Goal: Task Accomplishment & Management: Manage account settings

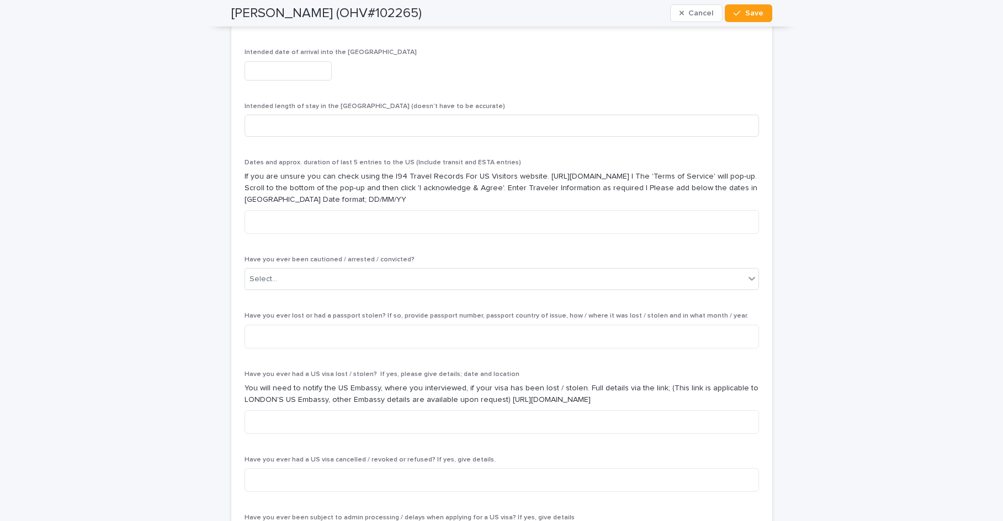
scroll to position [3451, 0]
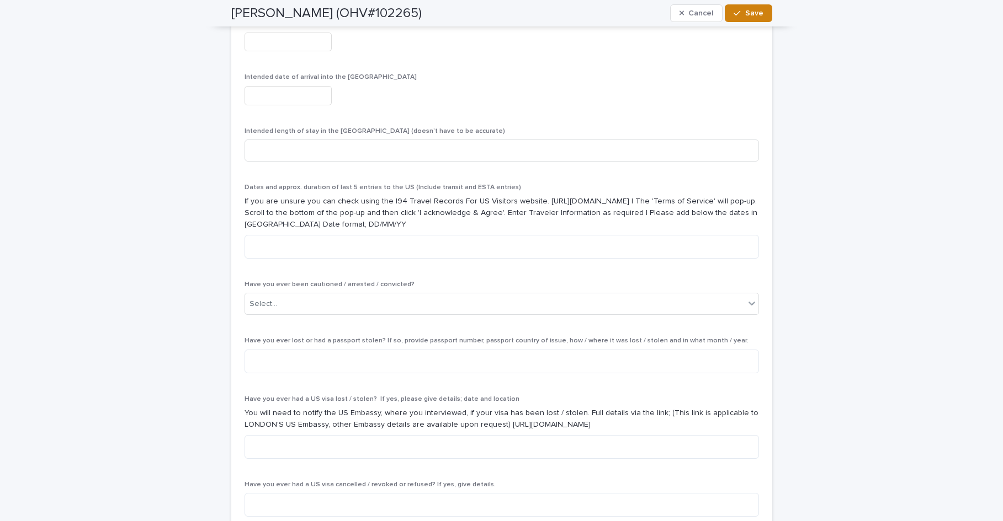
click at [754, 16] on span "Save" at bounding box center [754, 13] width 18 height 8
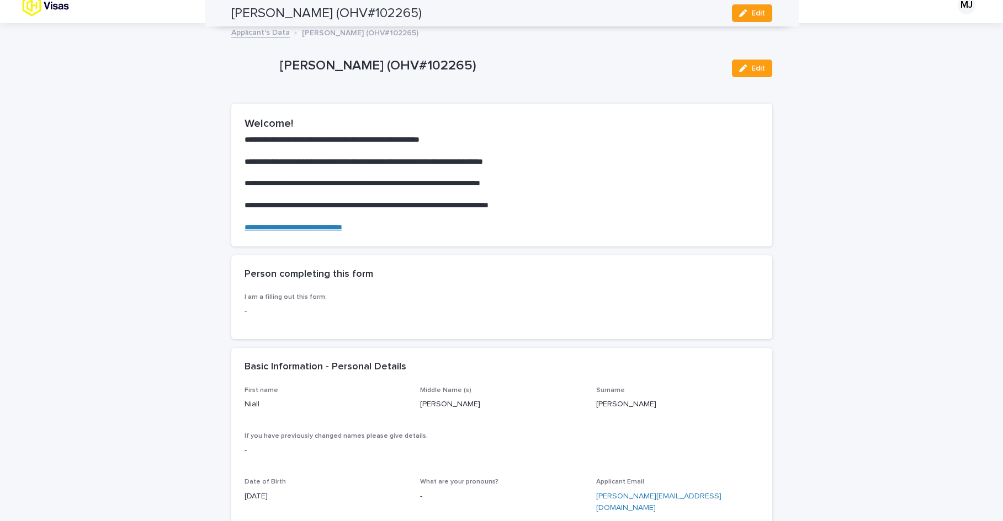
scroll to position [0, 0]
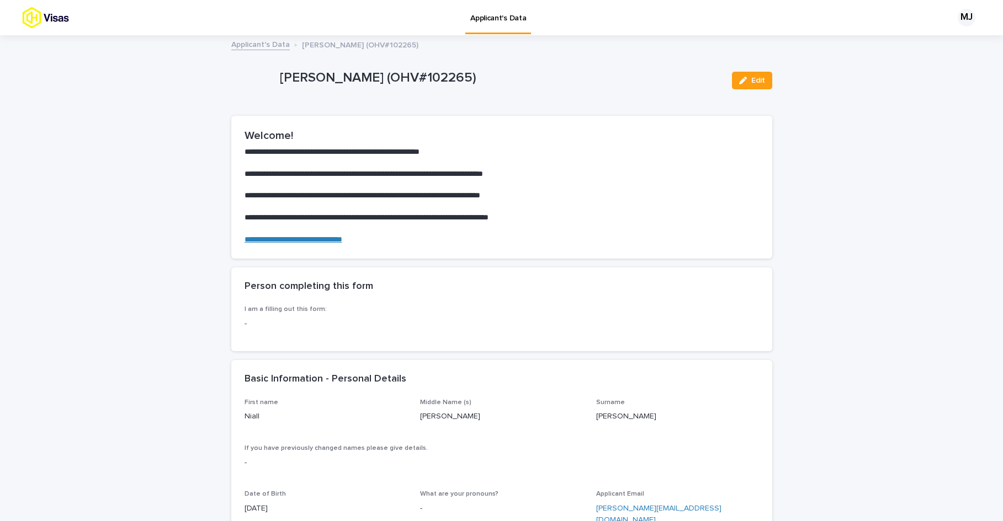
click at [507, 20] on p "Applicant's Data" at bounding box center [498, 11] width 56 height 23
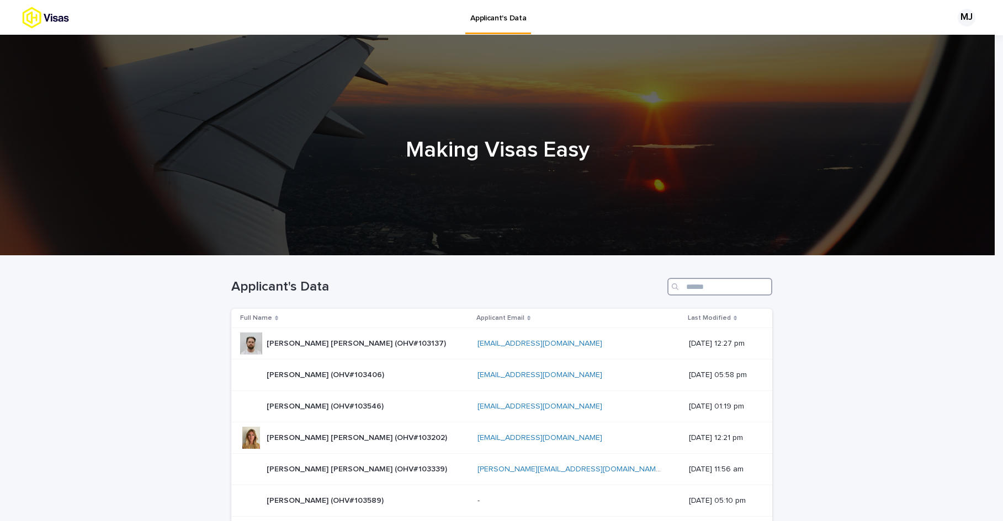
click at [689, 283] on input "Search" at bounding box center [719, 287] width 105 height 18
paste input "******"
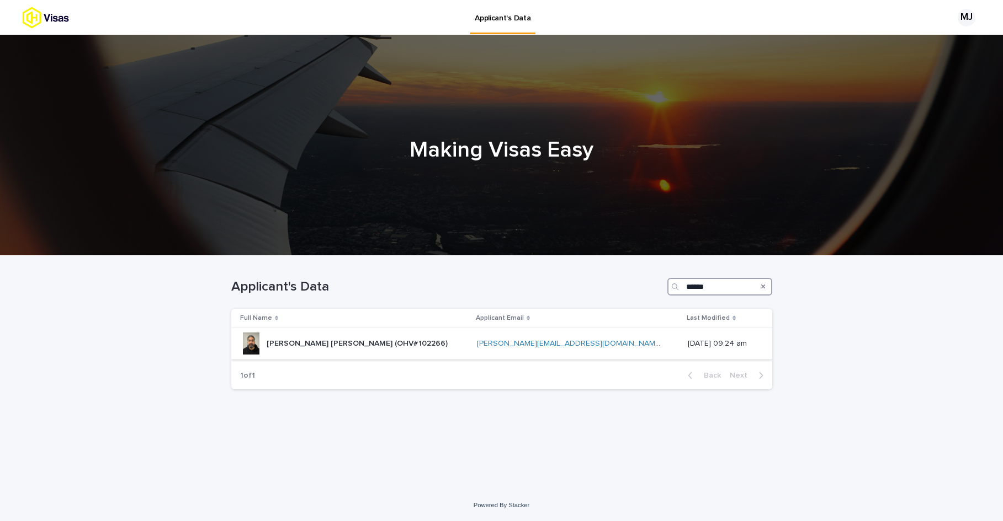
type input "******"
click at [362, 345] on p "[PERSON_NAME] [PERSON_NAME] (OHV#102266)" at bounding box center [358, 343] width 183 height 12
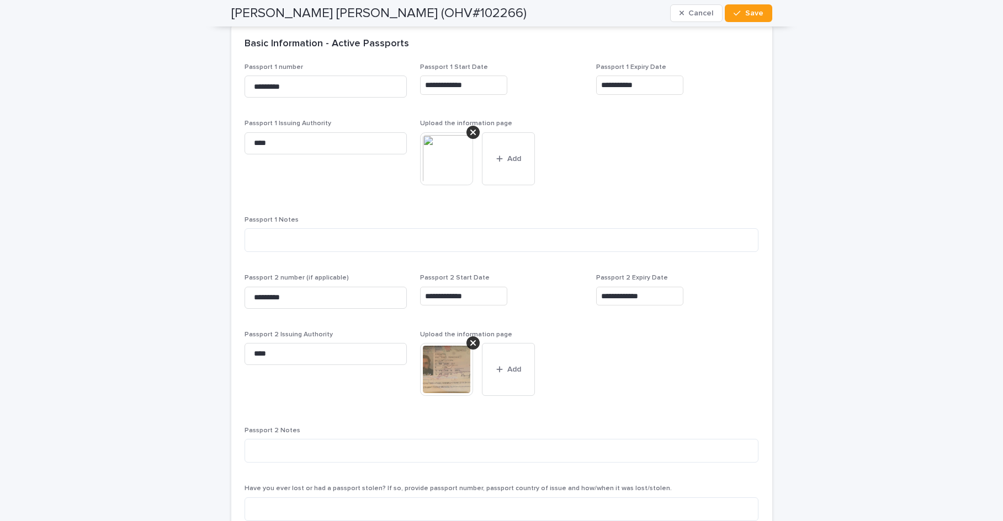
scroll to position [1005, 0]
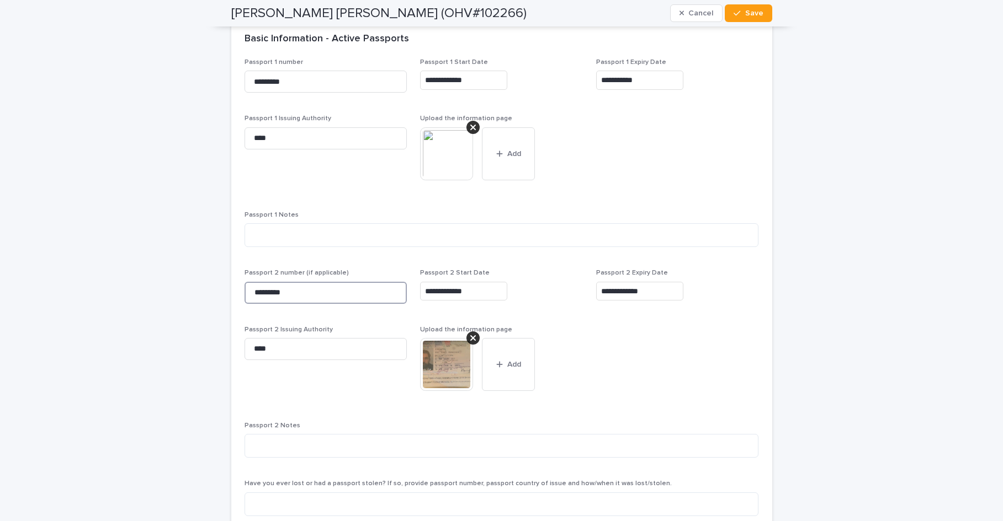
drag, startPoint x: 300, startPoint y: 294, endPoint x: 246, endPoint y: 293, distance: 53.5
click at [246, 293] on input "*********" at bounding box center [325, 293] width 163 height 22
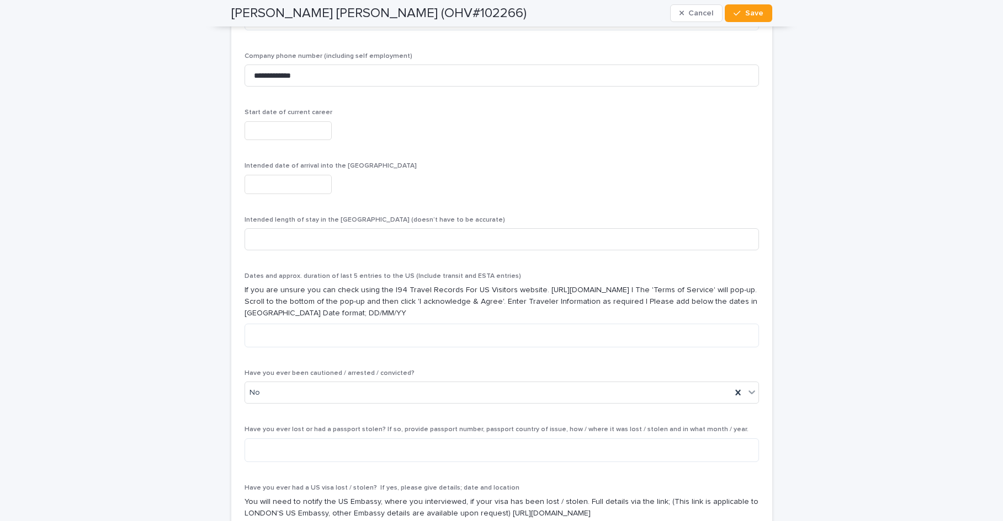
scroll to position [3377, 0]
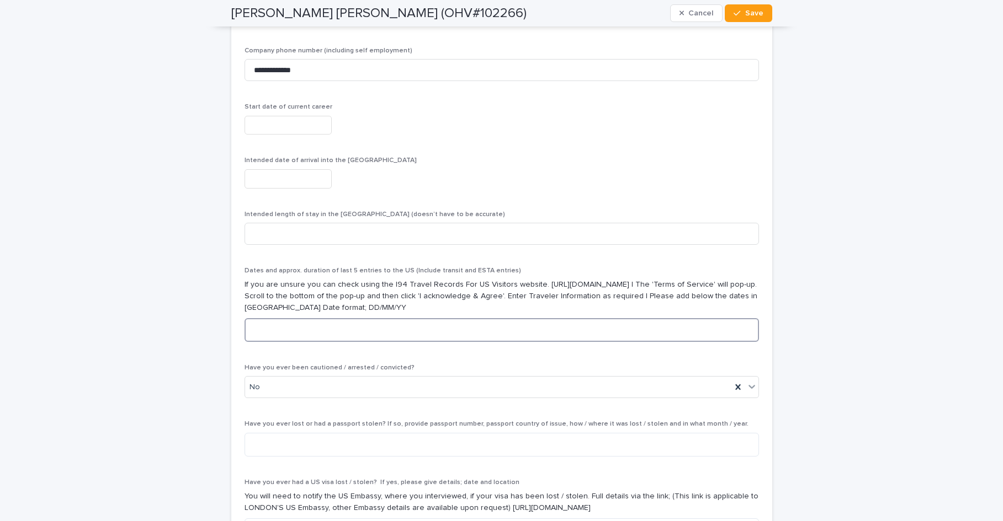
click at [296, 318] on textarea at bounding box center [501, 330] width 514 height 24
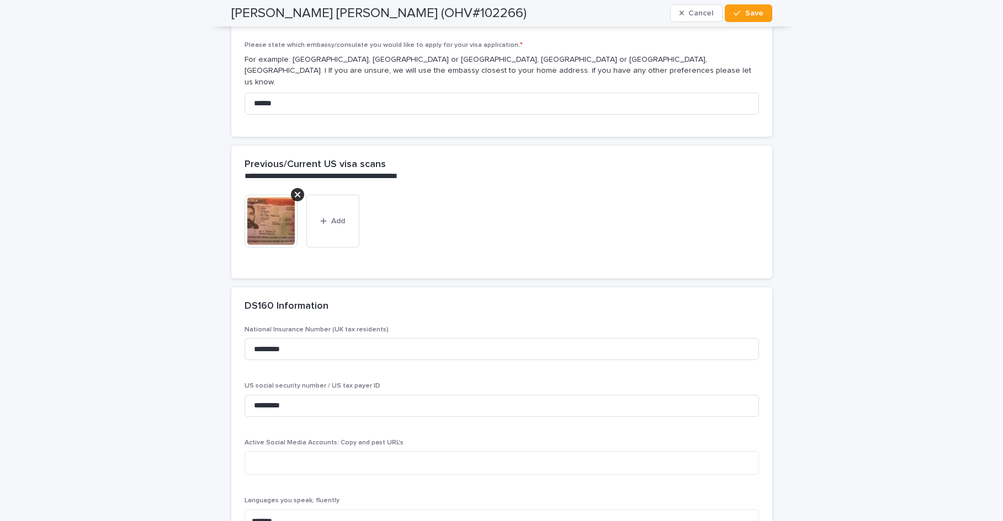
scroll to position [2178, 0]
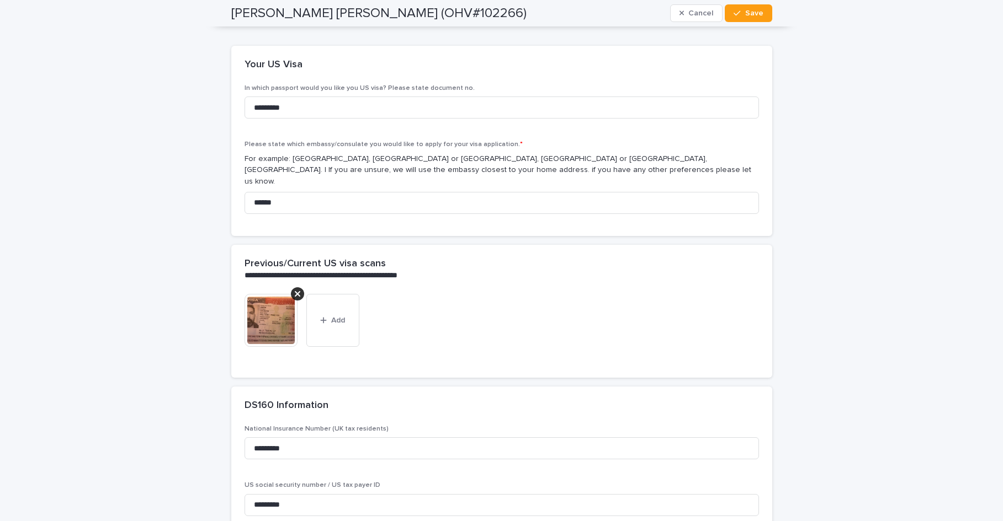
type textarea "**********"
click at [253, 307] on img at bounding box center [270, 320] width 53 height 53
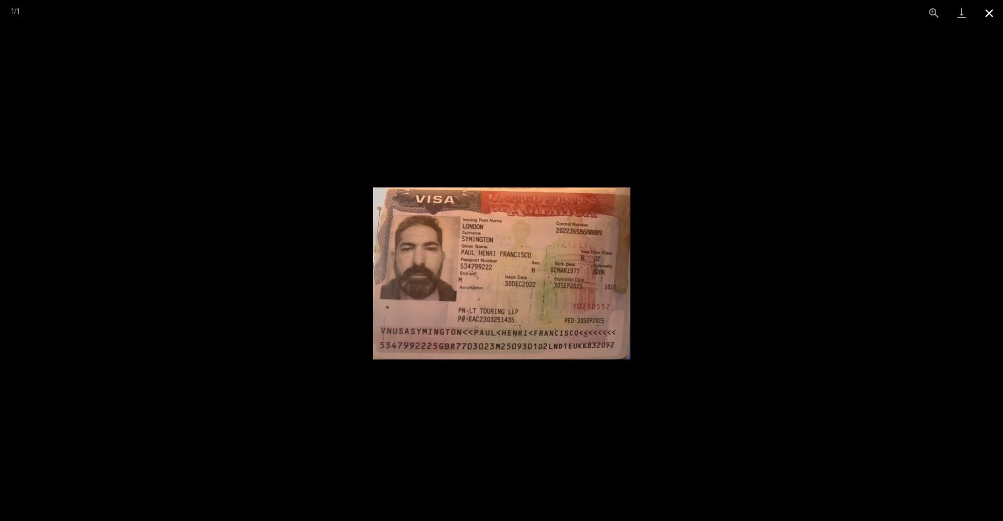
click at [986, 10] on button "Close gallery" at bounding box center [989, 13] width 28 height 26
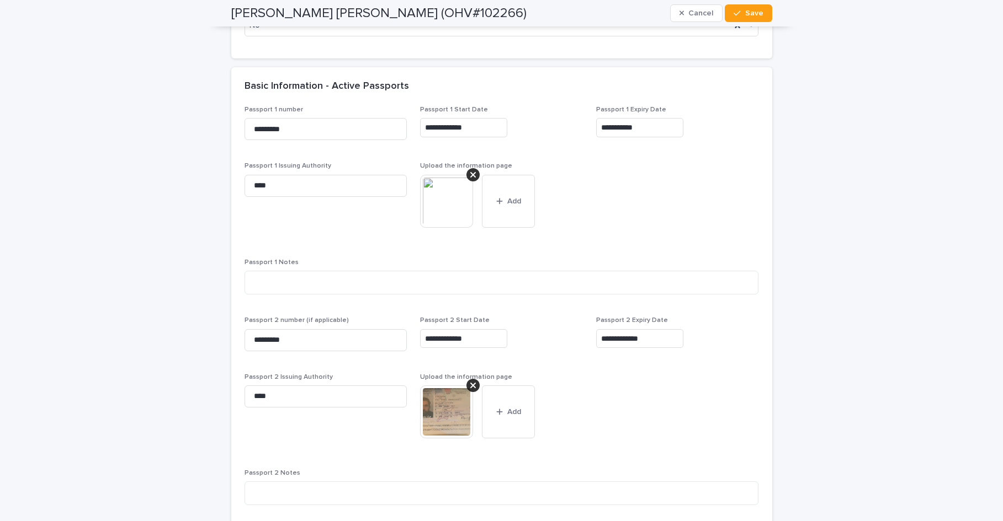
scroll to position [943, 0]
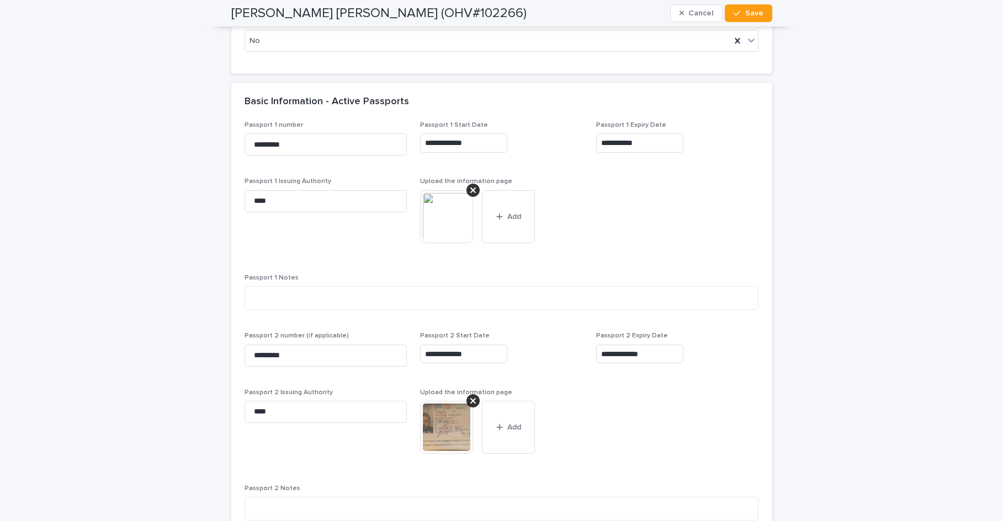
click at [448, 231] on img at bounding box center [446, 216] width 53 height 53
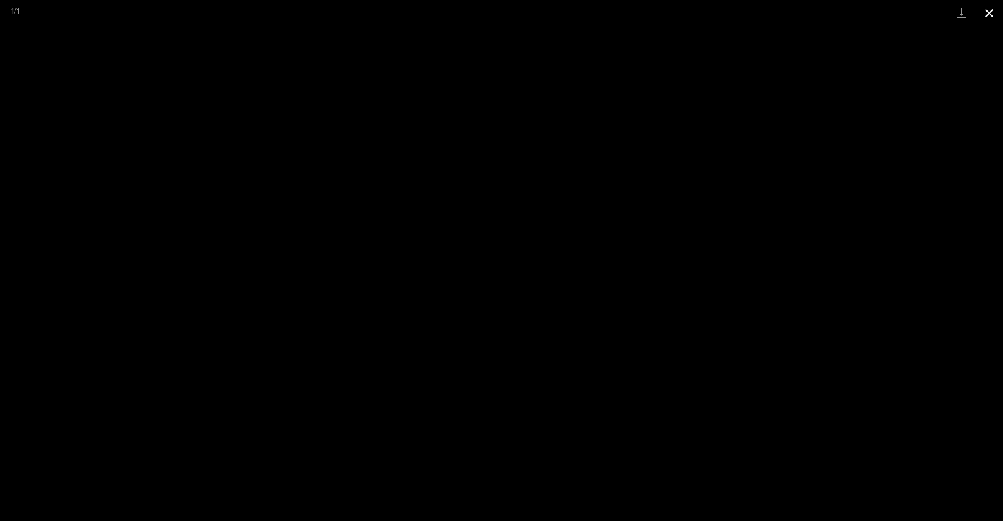
click at [987, 13] on button "Close gallery" at bounding box center [989, 13] width 28 height 26
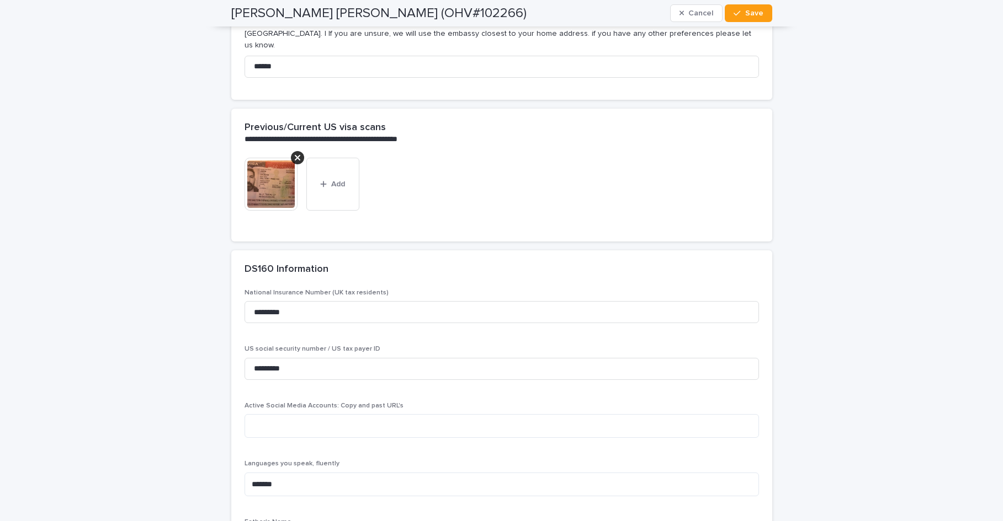
scroll to position [2351, 0]
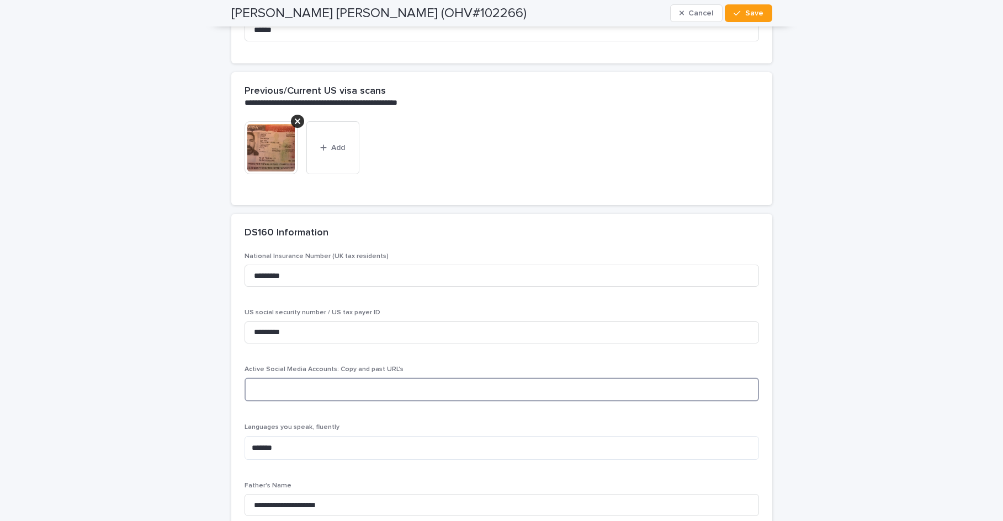
click at [429, 382] on textarea at bounding box center [501, 390] width 514 height 24
paste textarea "**********"
type textarea "**********"
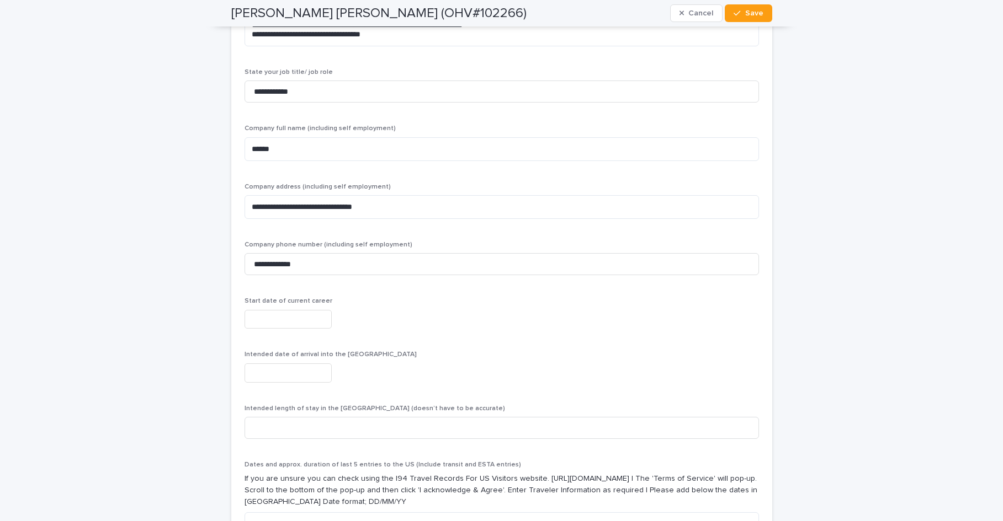
scroll to position [3184, 0]
click at [303, 310] on input "text" at bounding box center [287, 319] width 87 height 19
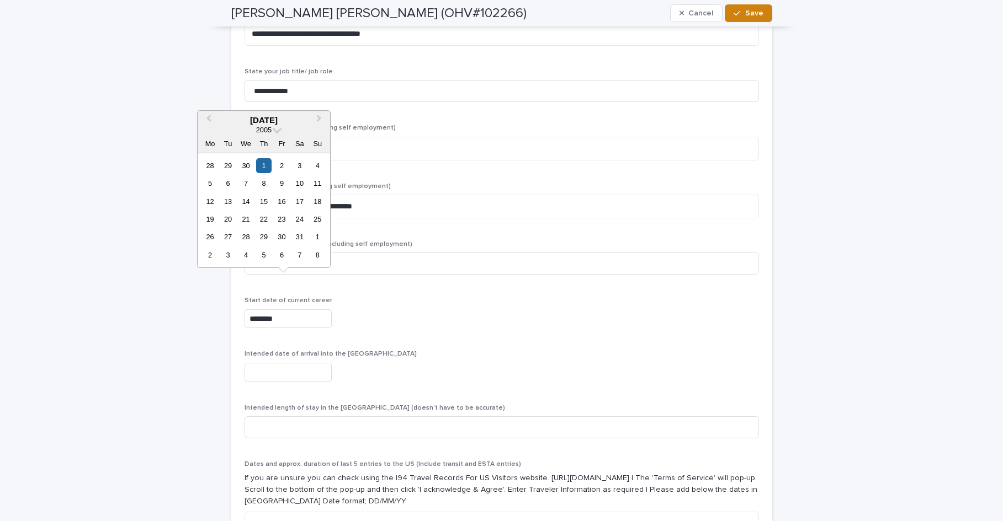
type input "**********"
click at [752, 14] on span "Save" at bounding box center [754, 13] width 18 height 8
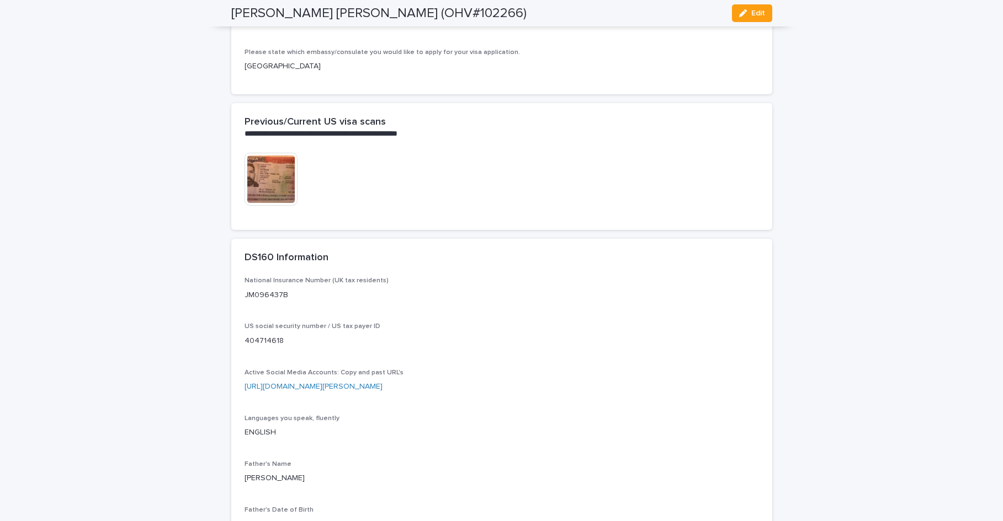
scroll to position [1966, 0]
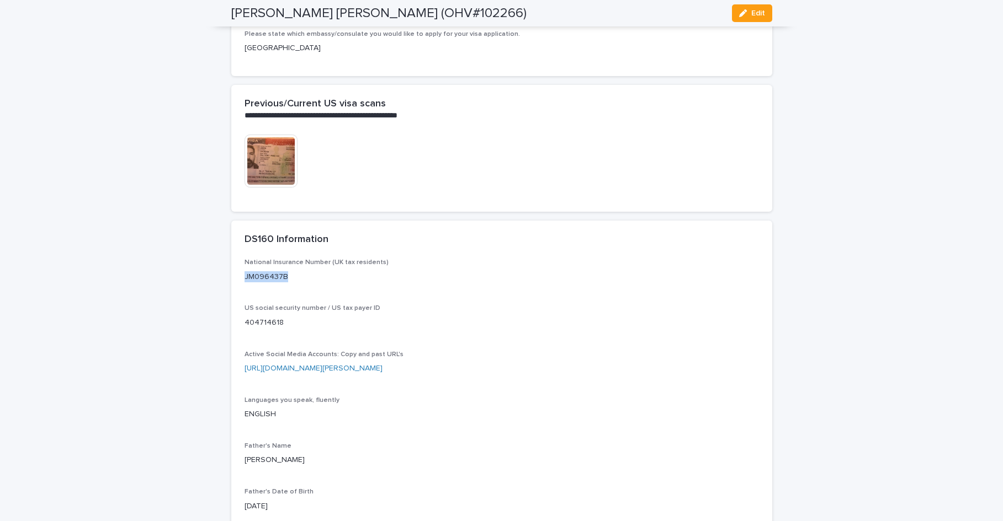
drag, startPoint x: 287, startPoint y: 285, endPoint x: 239, endPoint y: 291, distance: 48.4
copy p "JM096437B"
drag, startPoint x: 515, startPoint y: 381, endPoint x: 238, endPoint y: 386, distance: 277.1
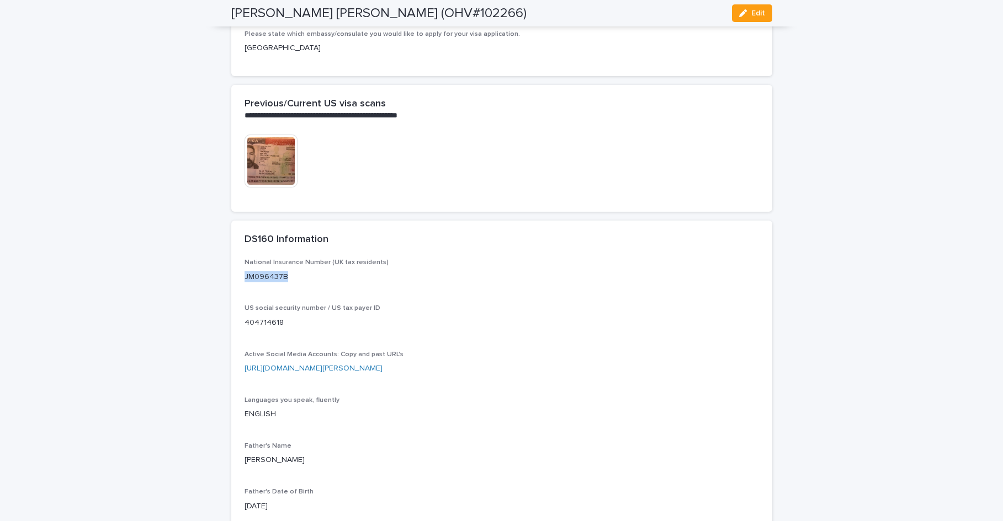
copy link "[URL][DOMAIN_NAME][PERSON_NAME]"
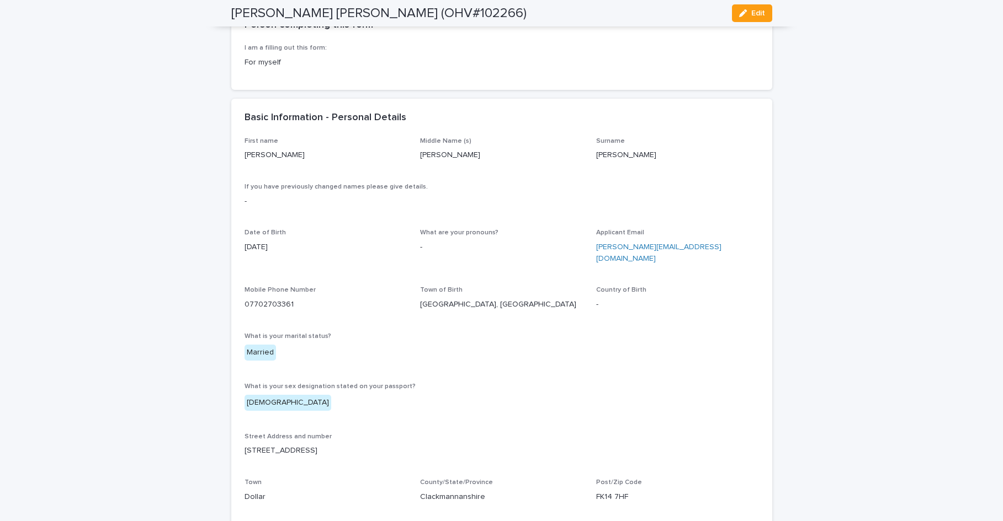
scroll to position [244, 0]
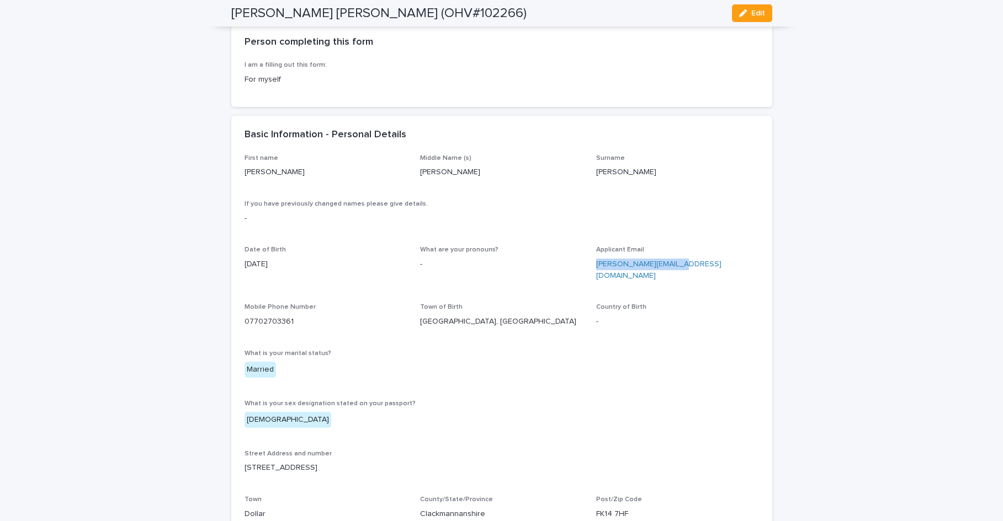
drag, startPoint x: 681, startPoint y: 266, endPoint x: 588, endPoint y: 267, distance: 93.3
click at [588, 267] on div "First name [PERSON_NAME] Name (s) [PERSON_NAME] [PERSON_NAME] If you have previ…" at bounding box center [501, 388] width 514 height 466
copy link "[PERSON_NAME][EMAIL_ADDRESS][DOMAIN_NAME]"
drag, startPoint x: 291, startPoint y: 310, endPoint x: 240, endPoint y: 315, distance: 51.0
click at [244, 316] on p "07702703361" at bounding box center [325, 322] width 163 height 12
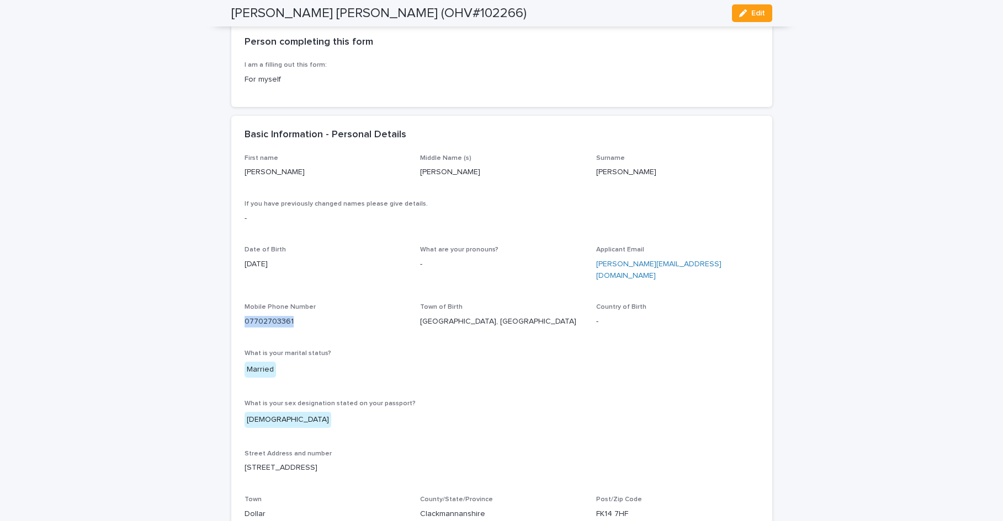
copy link "07702703361"
drag, startPoint x: 312, startPoint y: 455, endPoint x: 241, endPoint y: 457, distance: 71.2
click at [244, 462] on p "[STREET_ADDRESS]" at bounding box center [501, 468] width 514 height 12
copy p "[STREET_ADDRESS]"
drag, startPoint x: 630, startPoint y: 501, endPoint x: 593, endPoint y: 502, distance: 36.4
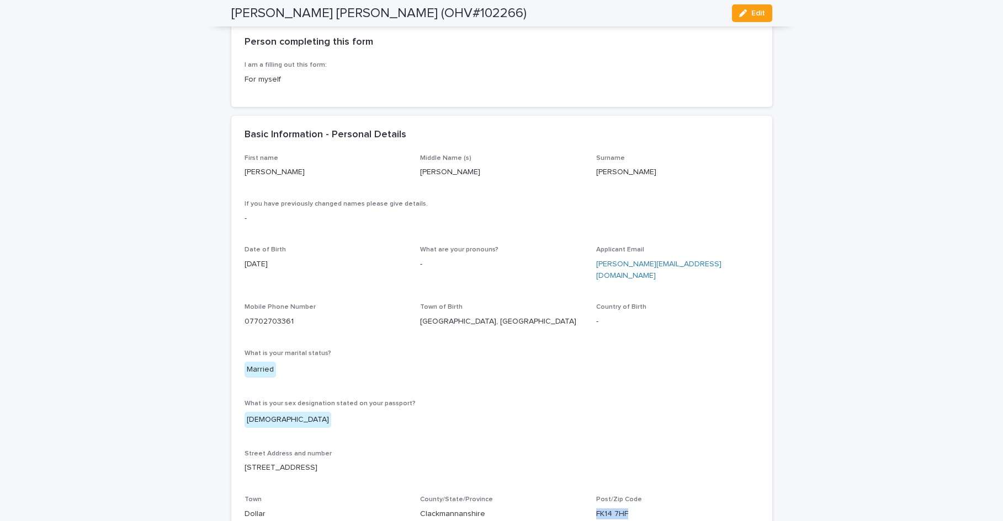
click at [596, 509] on p "FK14 7HF" at bounding box center [677, 515] width 163 height 12
copy p "FK14 7HF"
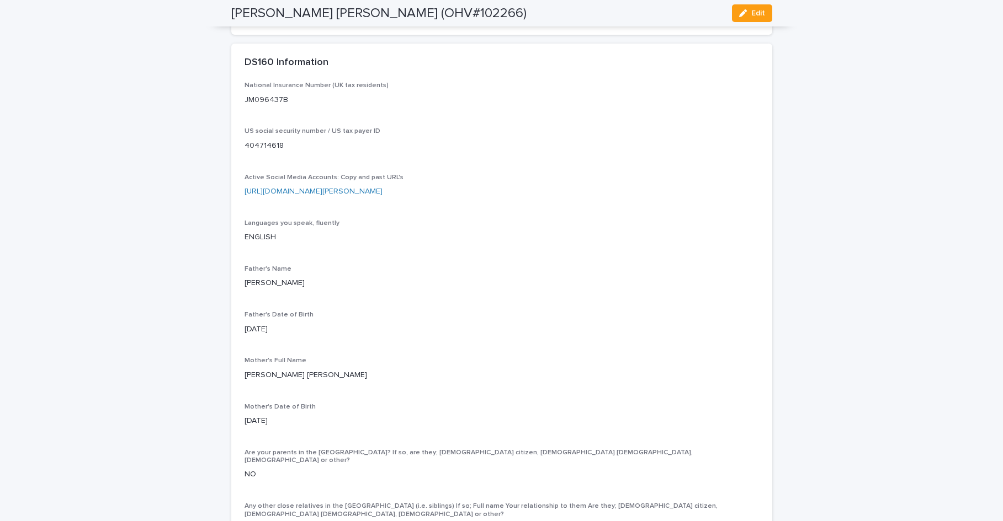
scroll to position [2152, 0]
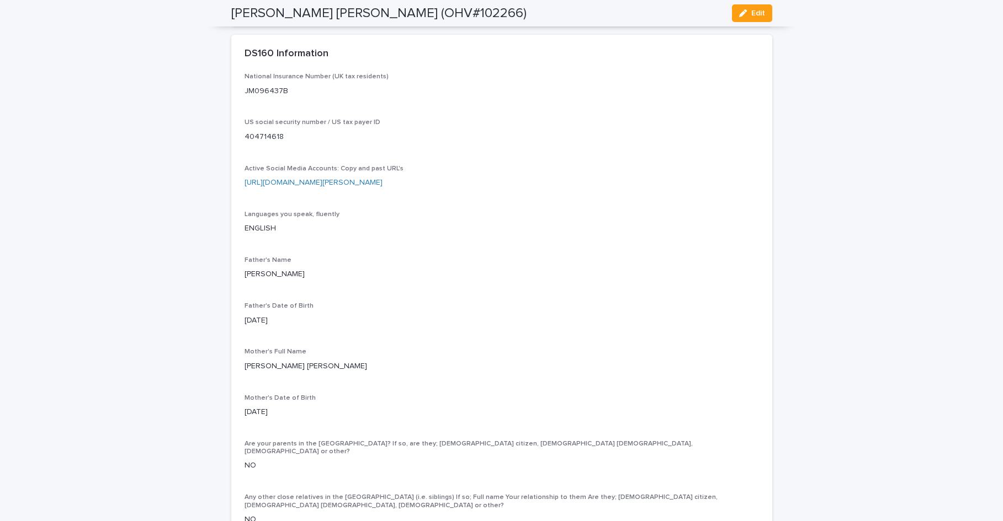
drag, startPoint x: 352, startPoint y: 286, endPoint x: 219, endPoint y: 290, distance: 132.5
copy p "[PERSON_NAME]"
drag, startPoint x: 386, startPoint y: 377, endPoint x: 232, endPoint y: 372, distance: 154.1
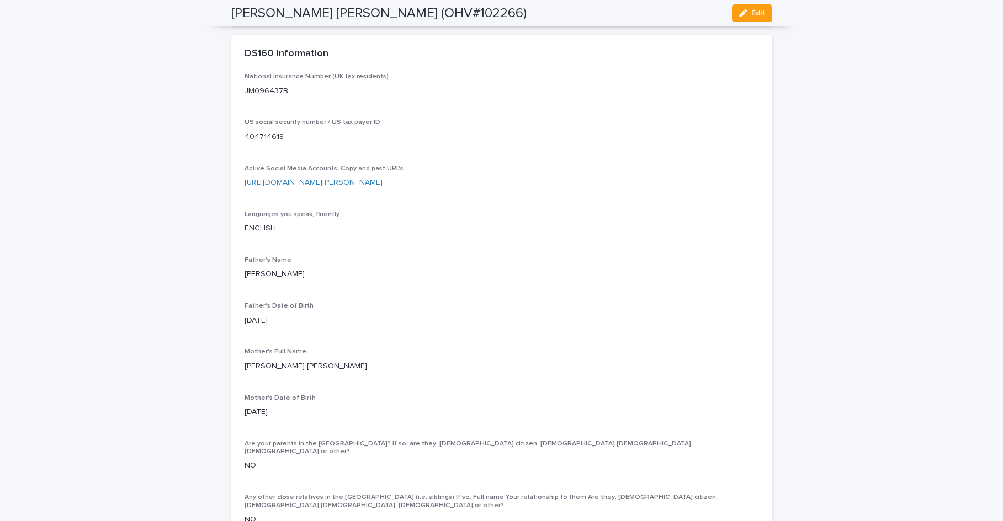
copy p "[PERSON_NAME] [PERSON_NAME]"
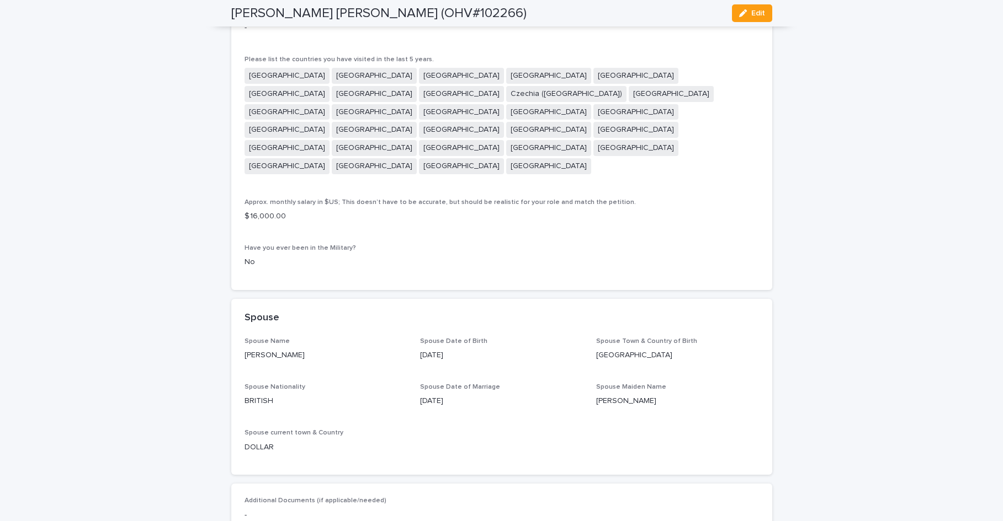
scroll to position [3404, 0]
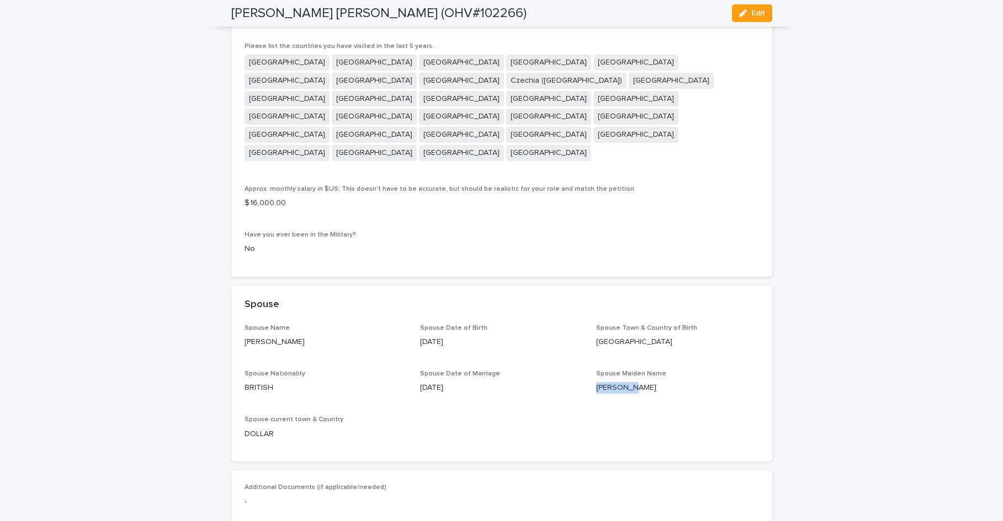
drag, startPoint x: 635, startPoint y: 350, endPoint x: 593, endPoint y: 355, distance: 42.2
click at [596, 382] on p "[PERSON_NAME]" at bounding box center [677, 388] width 163 height 12
copy p "[PERSON_NAME]"
drag, startPoint x: 635, startPoint y: 306, endPoint x: 593, endPoint y: 309, distance: 42.1
click at [596, 337] on p "[GEOGRAPHIC_DATA]" at bounding box center [677, 343] width 163 height 12
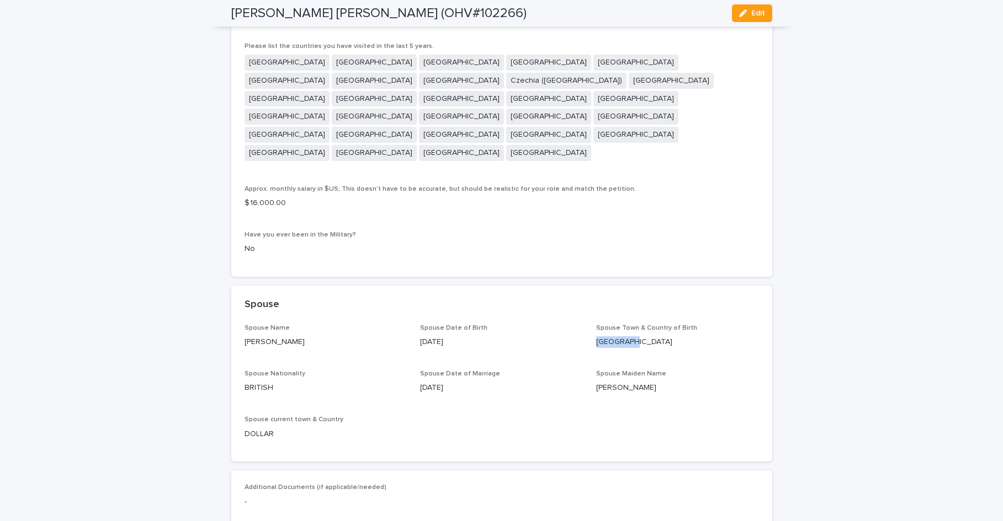
copy p "[GEOGRAPHIC_DATA]"
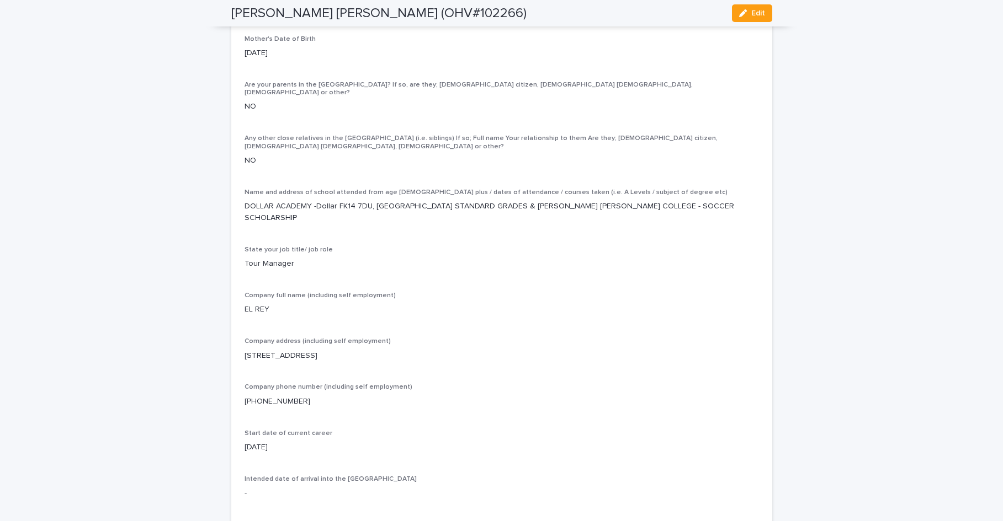
scroll to position [2503, 0]
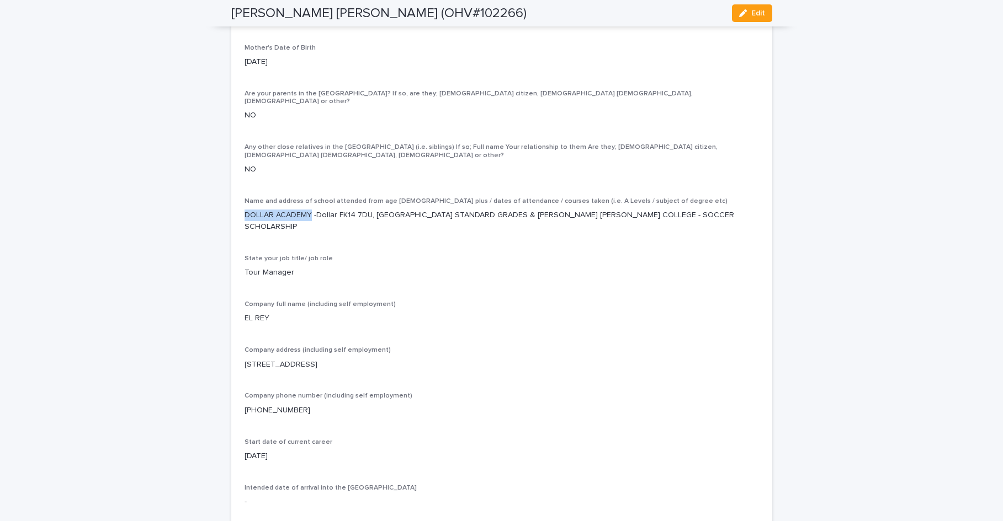
drag, startPoint x: 307, startPoint y: 210, endPoint x: 237, endPoint y: 215, distance: 70.3
click at [237, 215] on div "National Insurance Number (UK tax residents) JM096437B US social security numbe…" at bounding box center [501, 450] width 541 height 1456
drag, startPoint x: 366, startPoint y: 210, endPoint x: 334, endPoint y: 212, distance: 32.0
click at [334, 212] on p "DOLLAR ACADEMY -Dollar FK14 7DU, [GEOGRAPHIC_DATA] STANDARD GRADES & [PERSON_NA…" at bounding box center [501, 221] width 514 height 23
drag, startPoint x: 320, startPoint y: 222, endPoint x: 239, endPoint y: 224, distance: 80.6
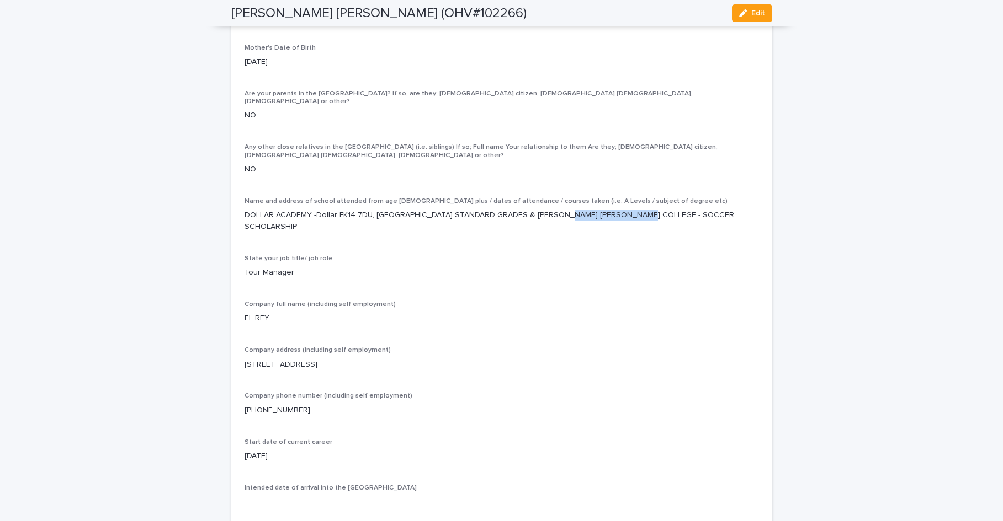
click at [239, 224] on div "National Insurance Number (UK tax residents) JM096437B US social security numbe…" at bounding box center [501, 450] width 541 height 1456
click at [751, 10] on span "Edit" at bounding box center [758, 13] width 14 height 8
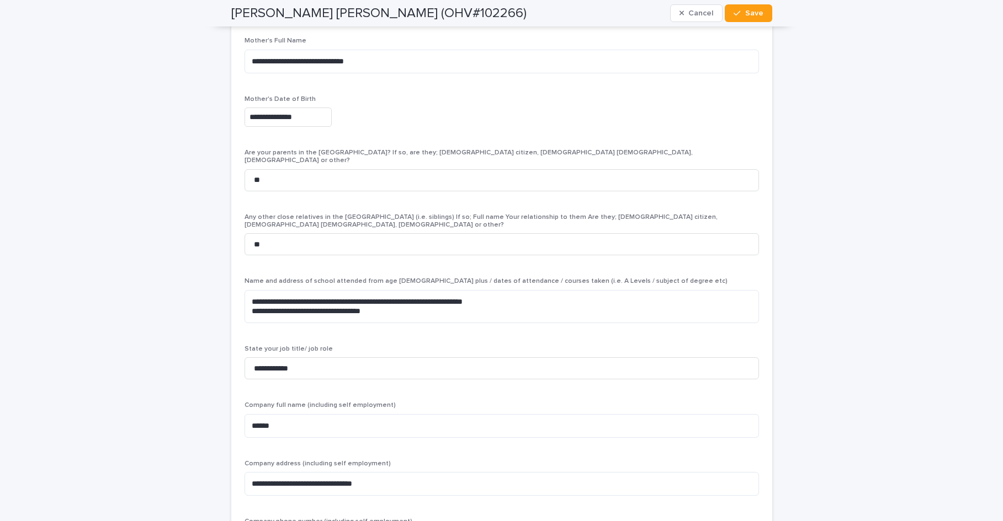
scroll to position [2942, 0]
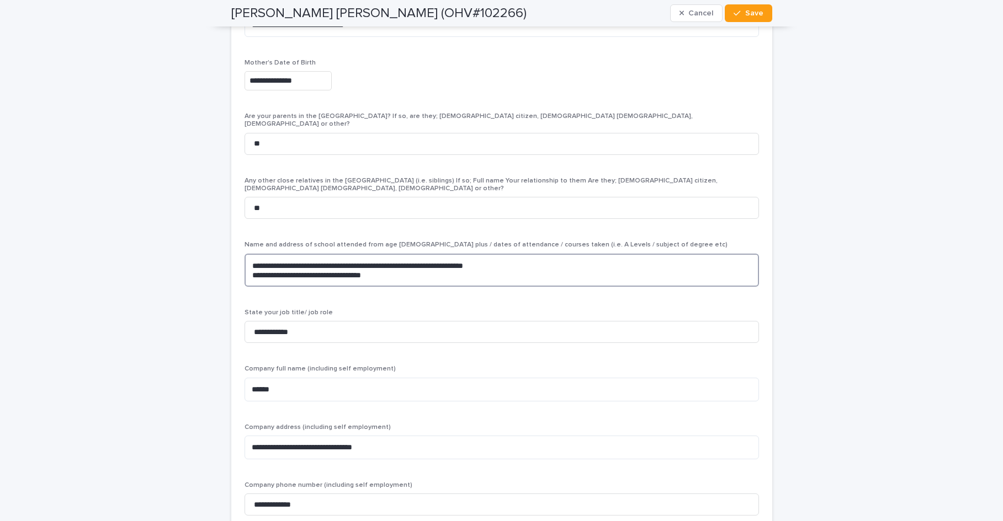
click at [542, 254] on textarea "**********" at bounding box center [501, 270] width 514 height 33
paste textarea "**********"
drag, startPoint x: 509, startPoint y: 249, endPoint x: 471, endPoint y: 248, distance: 38.1
click at [471, 254] on textarea "**********" at bounding box center [501, 270] width 514 height 33
click at [469, 254] on textarea "**********" at bounding box center [501, 270] width 514 height 33
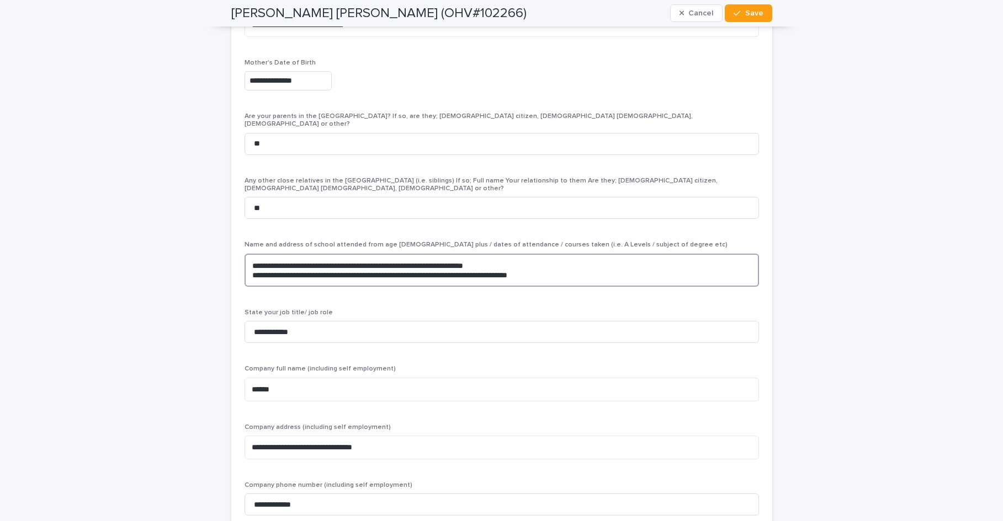
drag, startPoint x: 469, startPoint y: 248, endPoint x: 424, endPoint y: 248, distance: 44.1
click at [424, 254] on textarea "**********" at bounding box center [501, 270] width 514 height 33
type textarea "**********"
drag, startPoint x: 509, startPoint y: 248, endPoint x: 473, endPoint y: 247, distance: 35.9
click at [473, 254] on textarea "**********" at bounding box center [501, 270] width 514 height 33
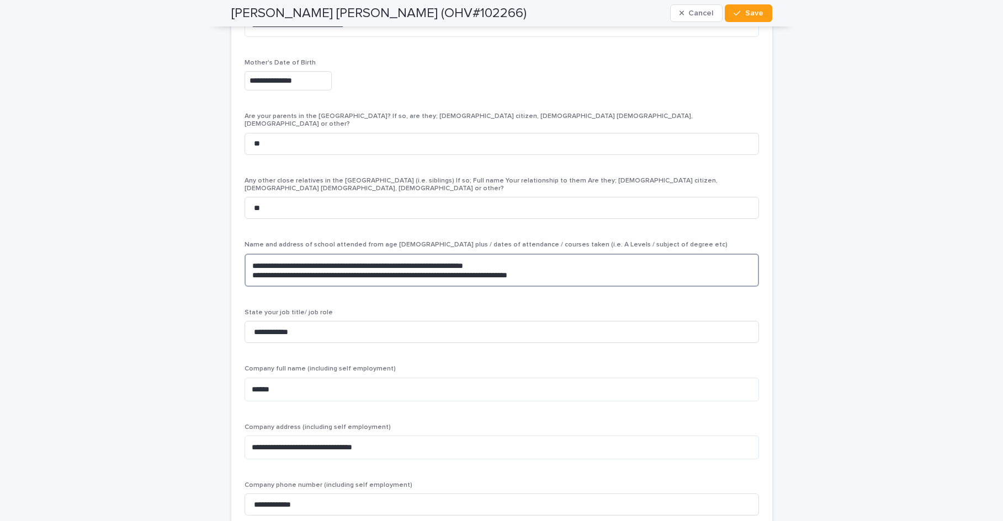
drag, startPoint x: 548, startPoint y: 247, endPoint x: 527, endPoint y: 247, distance: 21.0
click at [527, 254] on textarea "**********" at bounding box center [501, 270] width 514 height 33
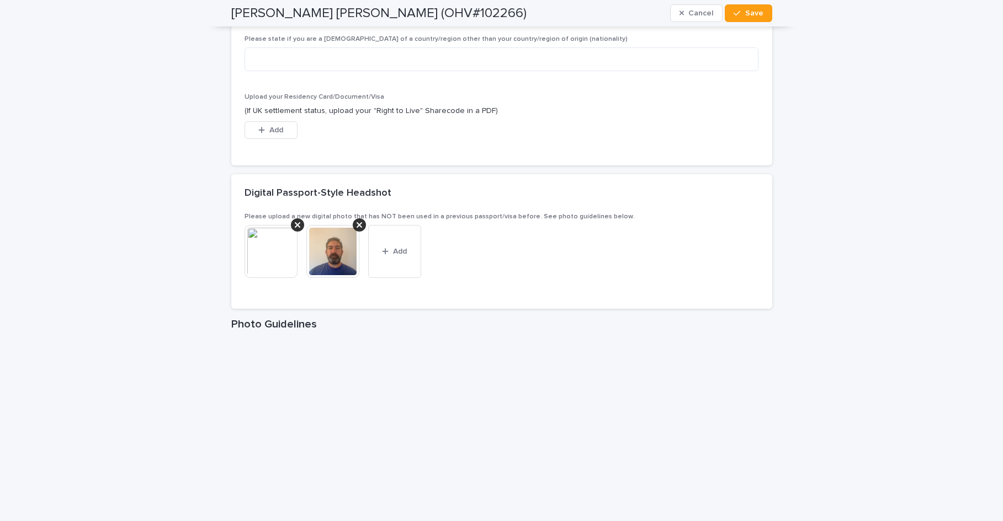
scroll to position [1602, 0]
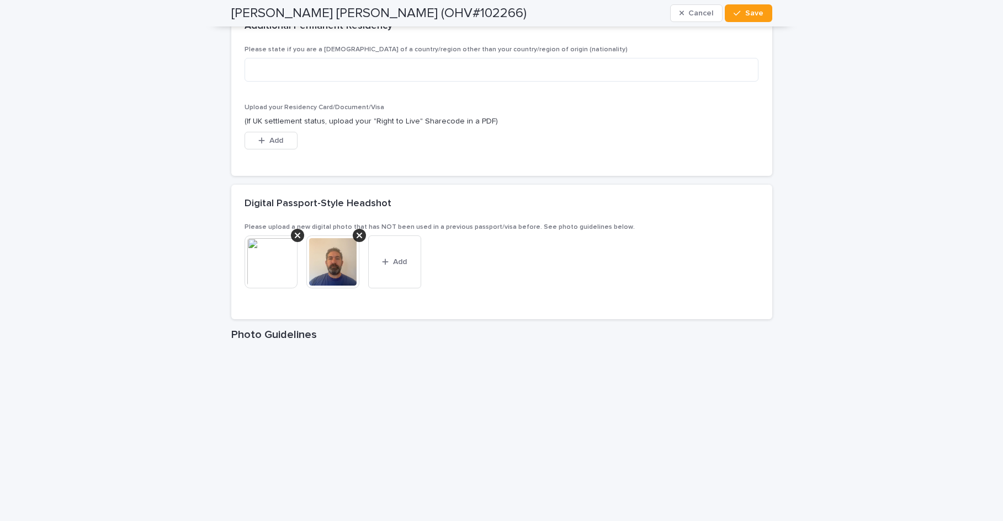
click at [284, 272] on img at bounding box center [270, 262] width 53 height 53
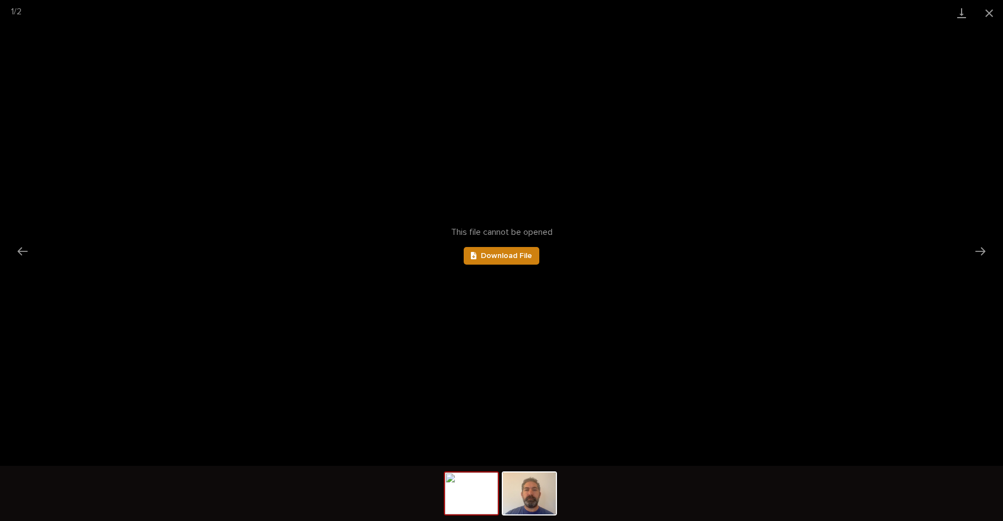
click at [494, 253] on span "Download File" at bounding box center [506, 256] width 51 height 8
click at [988, 13] on button "Close gallery" at bounding box center [989, 13] width 28 height 26
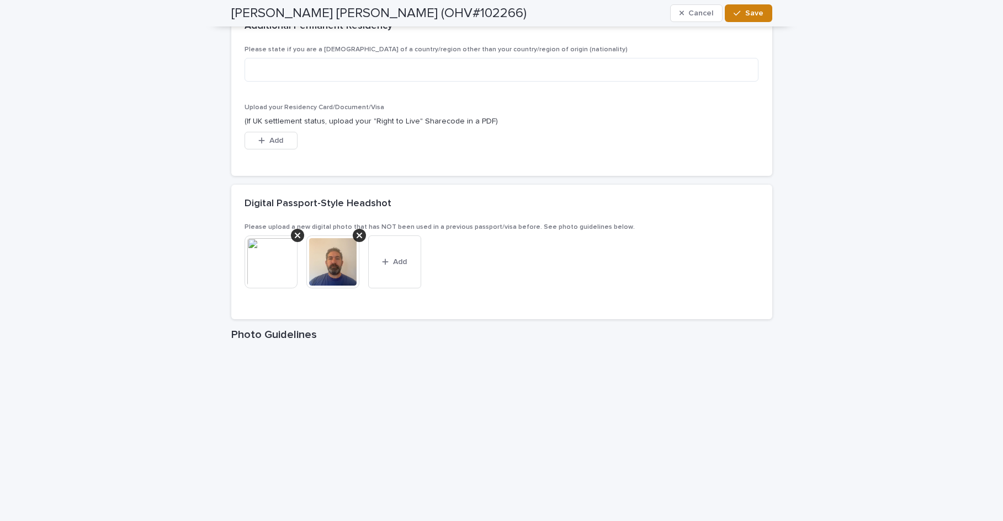
click at [748, 10] on span "Save" at bounding box center [754, 13] width 18 height 8
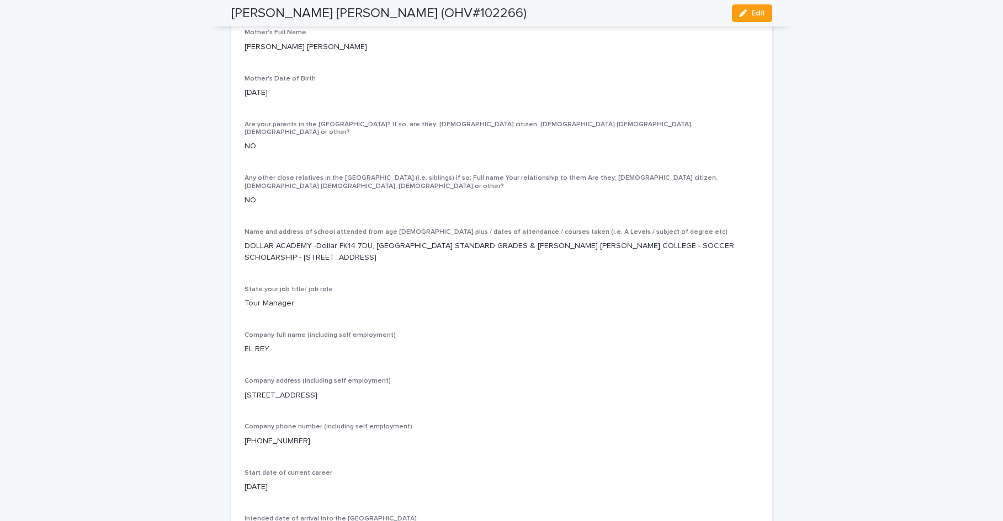
scroll to position [2481, 0]
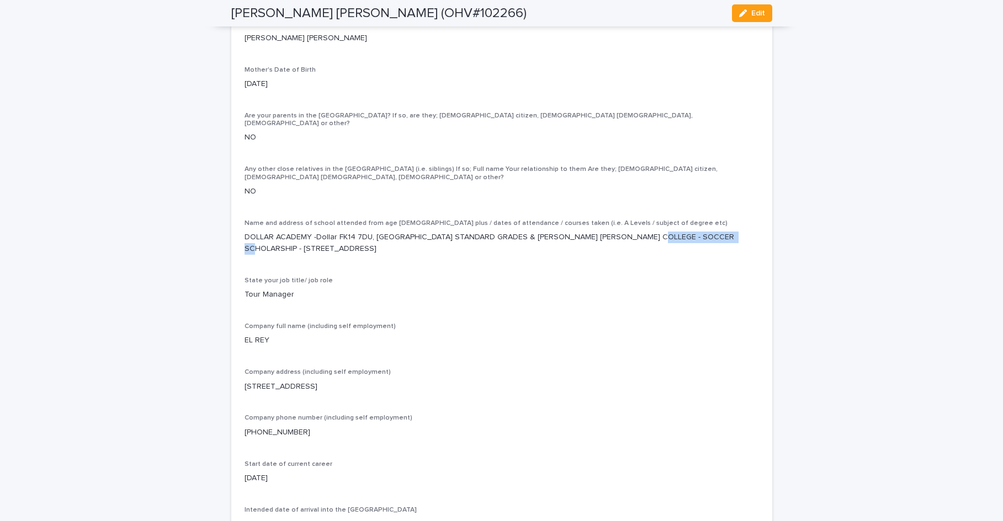
drag, startPoint x: 409, startPoint y: 244, endPoint x: 328, endPoint y: 245, distance: 81.7
click at [328, 245] on p "DOLLAR ACADEMY -Dollar FK14 7DU, [GEOGRAPHIC_DATA] STANDARD GRADES & [PERSON_NA…" at bounding box center [501, 243] width 514 height 23
drag, startPoint x: 590, startPoint y: 244, endPoint x: 241, endPoint y: 244, distance: 349.9
click at [244, 244] on p "DOLLAR ACADEMY -Dollar FK14 7DU, [GEOGRAPHIC_DATA] STANDARD GRADES & [PERSON_NA…" at bounding box center [501, 243] width 514 height 23
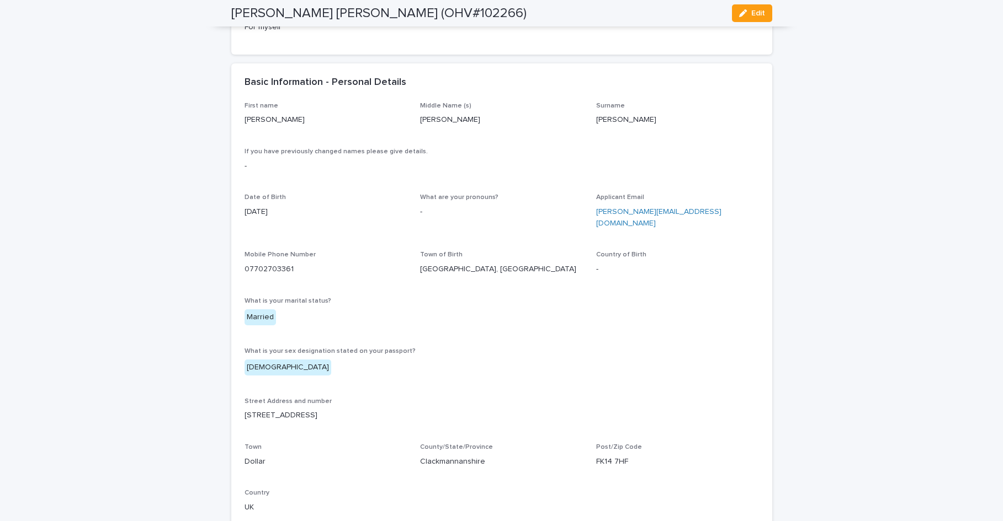
scroll to position [0, 0]
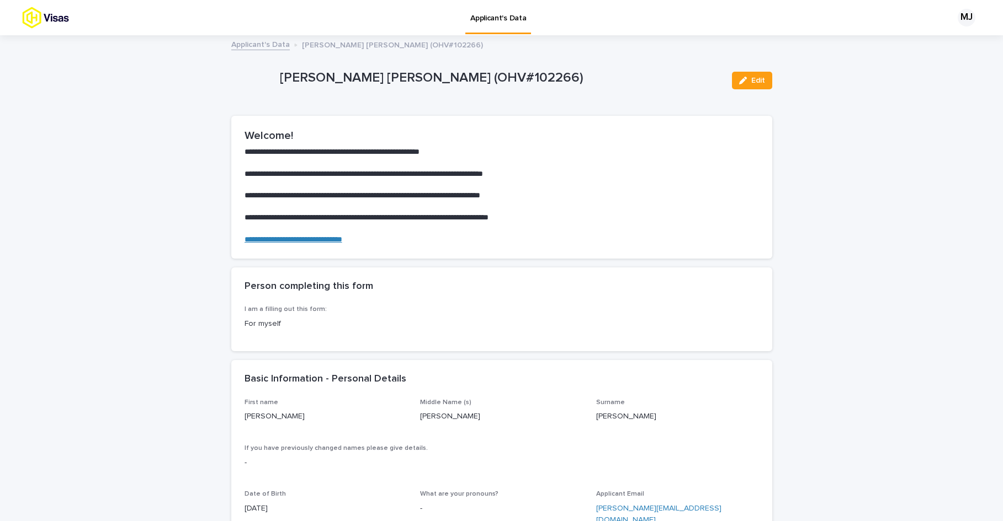
click at [496, 25] on link "Applicant's Data" at bounding box center [498, 16] width 66 height 33
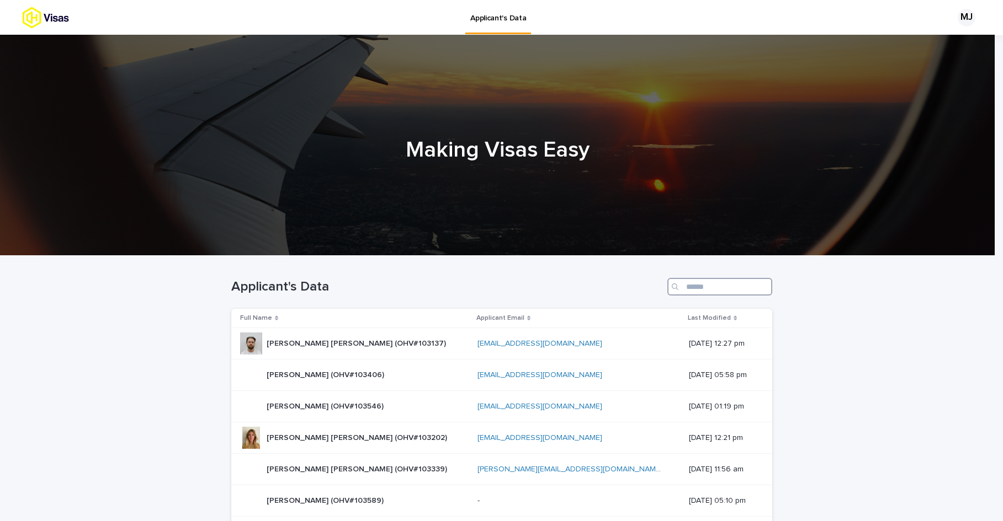
click at [685, 286] on input "Search" at bounding box center [719, 287] width 105 height 18
paste input "******"
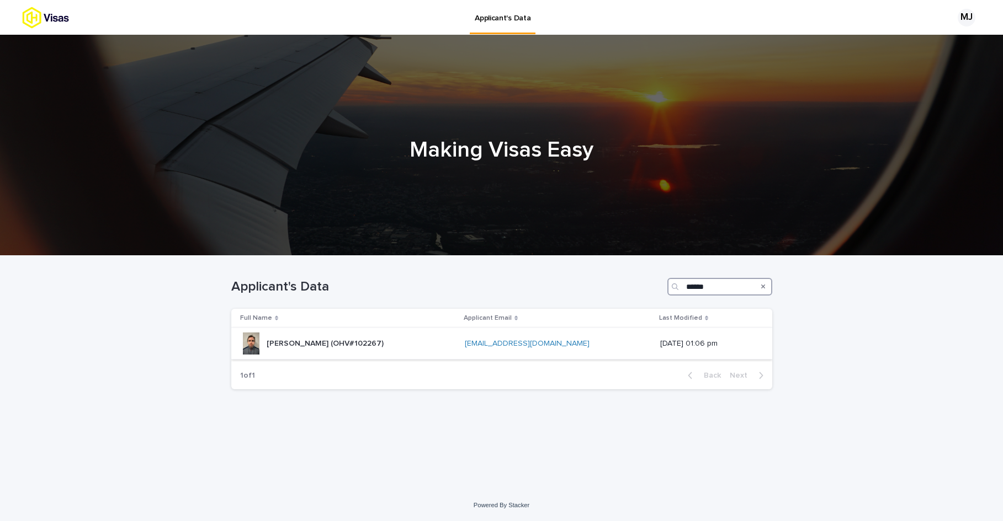
type input "******"
click at [328, 344] on p "[PERSON_NAME] (OHV#102267)" at bounding box center [326, 343] width 119 height 12
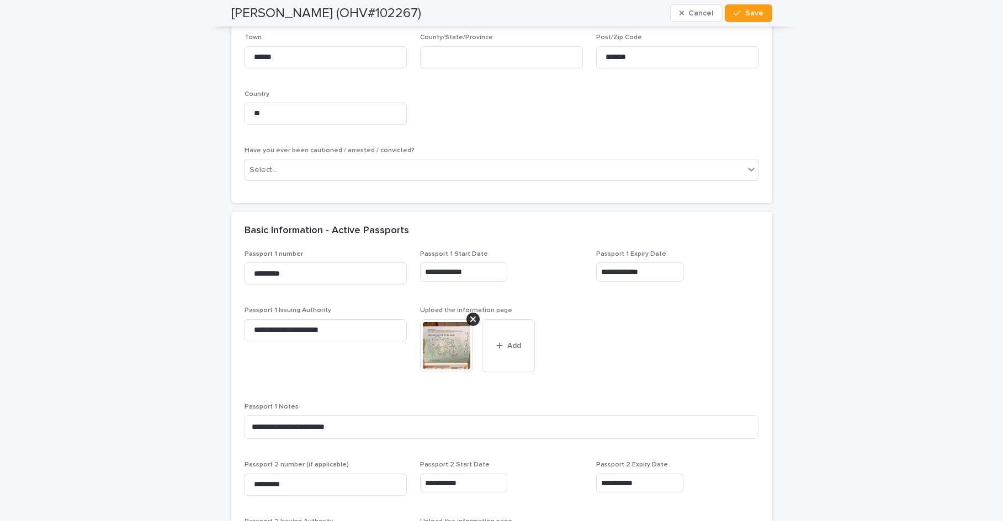
scroll to position [818, 0]
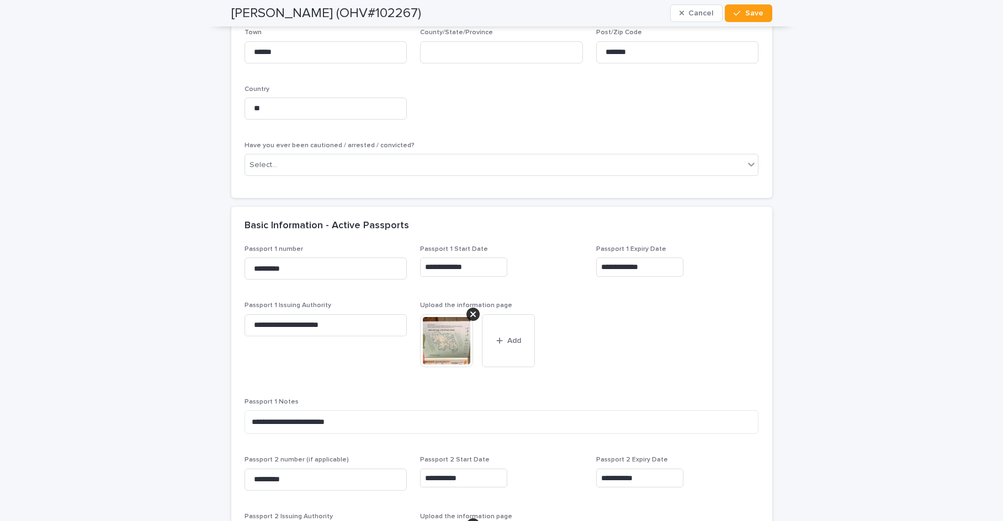
click at [457, 339] on img at bounding box center [446, 341] width 53 height 53
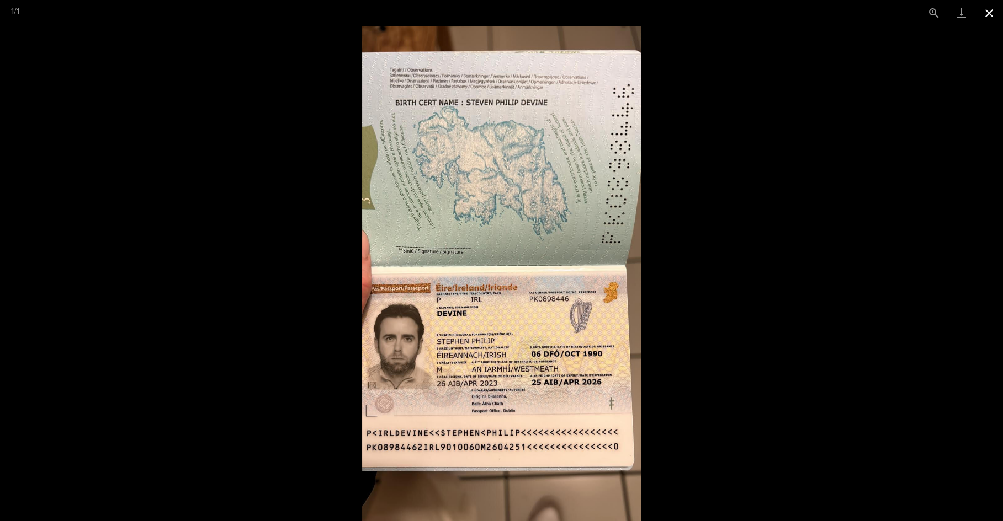
click at [983, 14] on button "Close gallery" at bounding box center [989, 13] width 28 height 26
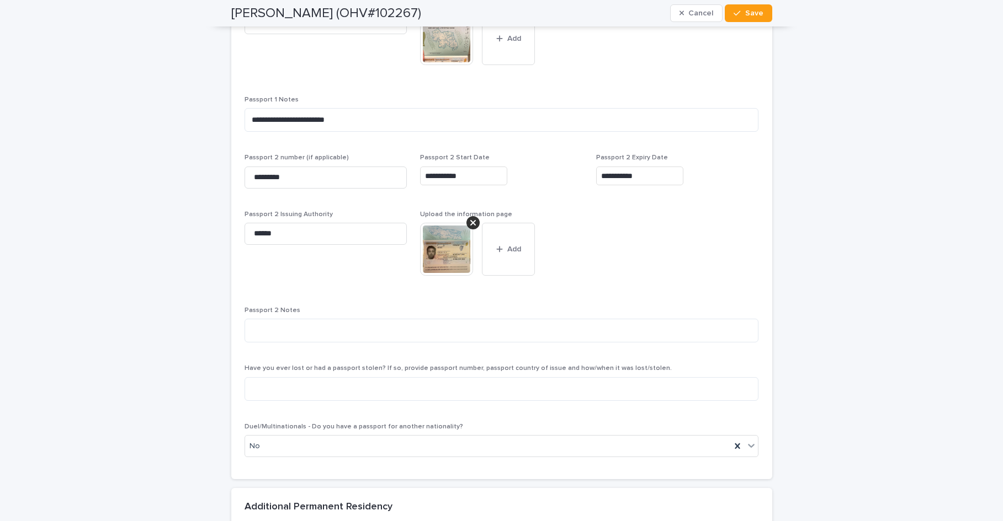
scroll to position [1081, 0]
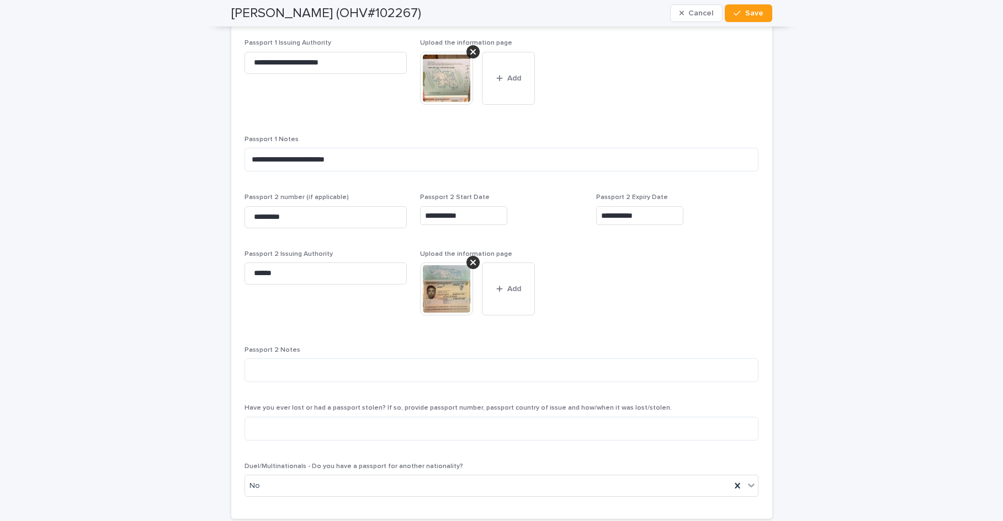
click at [455, 295] on img at bounding box center [446, 289] width 53 height 53
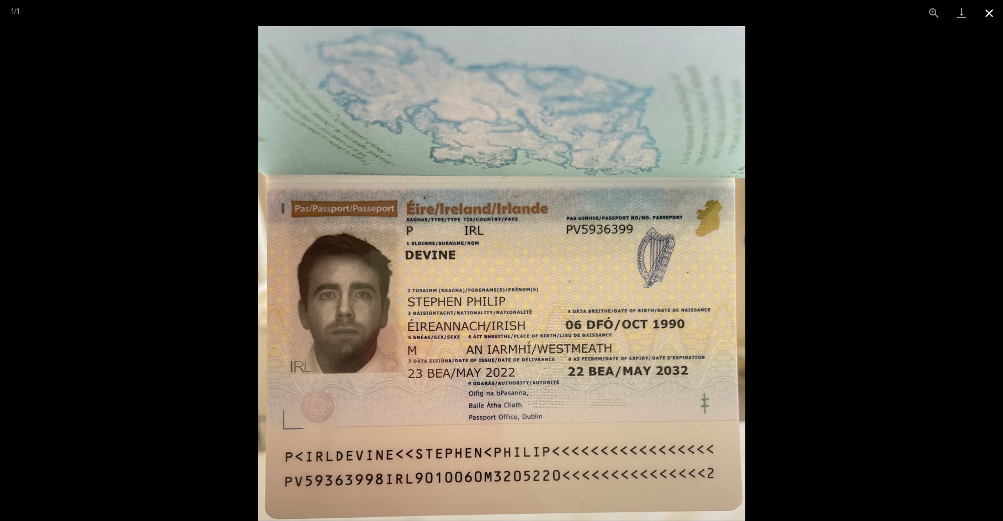
click at [989, 13] on button "Close gallery" at bounding box center [989, 13] width 28 height 26
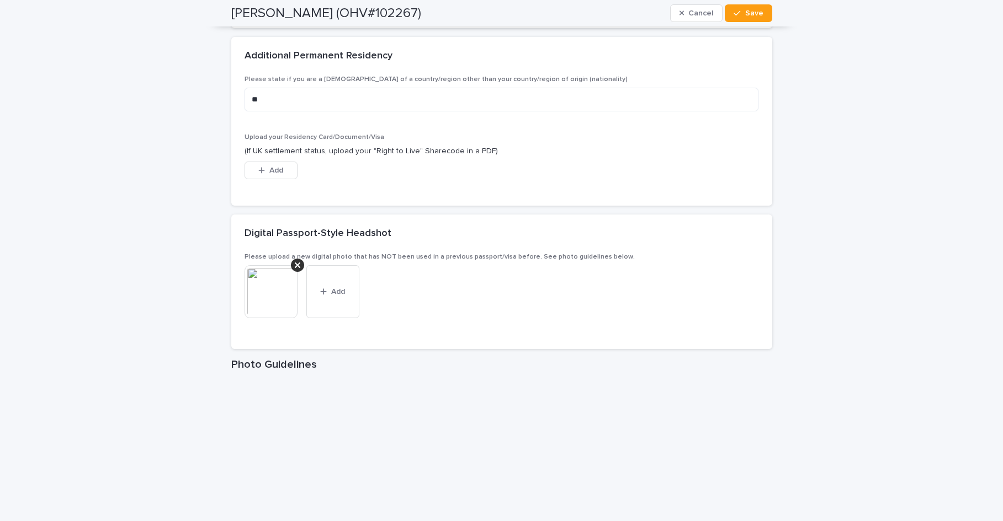
scroll to position [1577, 0]
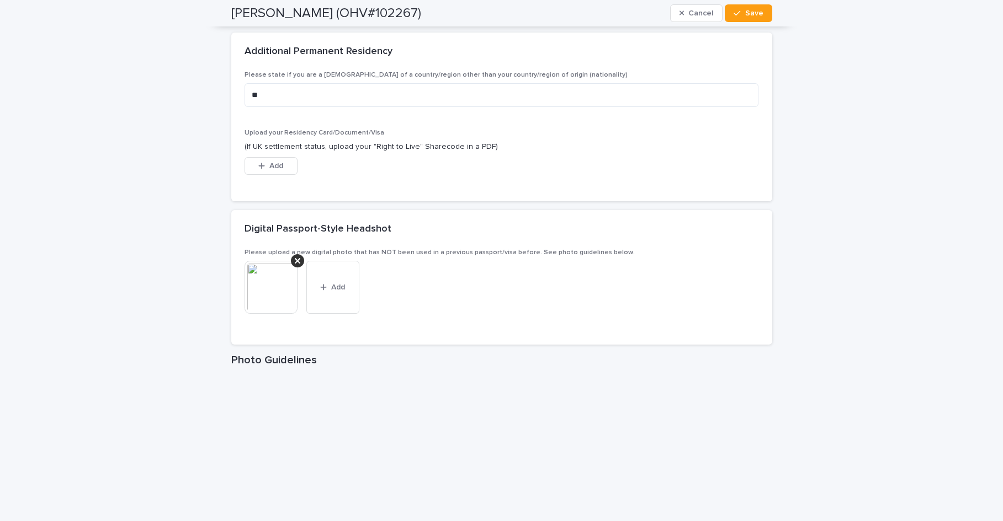
click at [269, 294] on img at bounding box center [270, 287] width 53 height 53
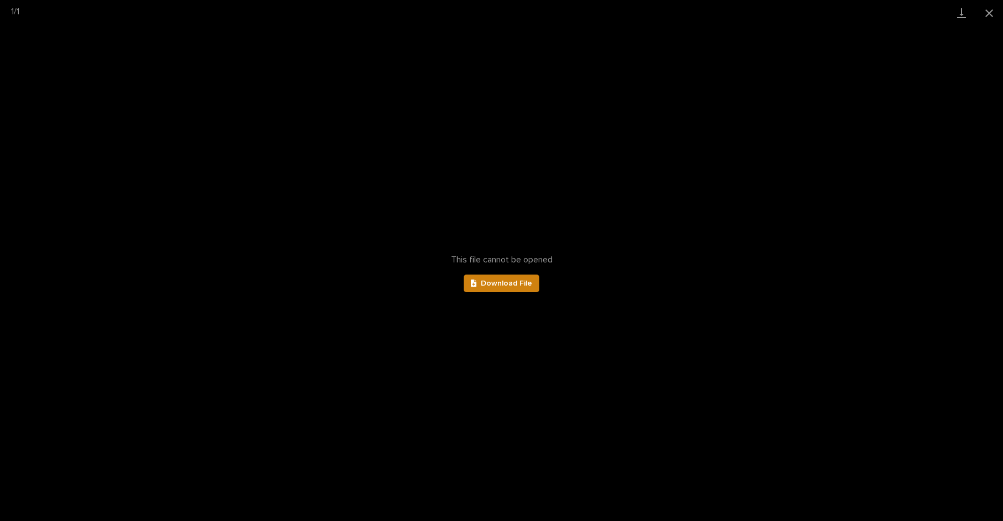
click at [495, 283] on span "Download File" at bounding box center [506, 284] width 51 height 8
click at [988, 14] on button "Close gallery" at bounding box center [989, 13] width 28 height 26
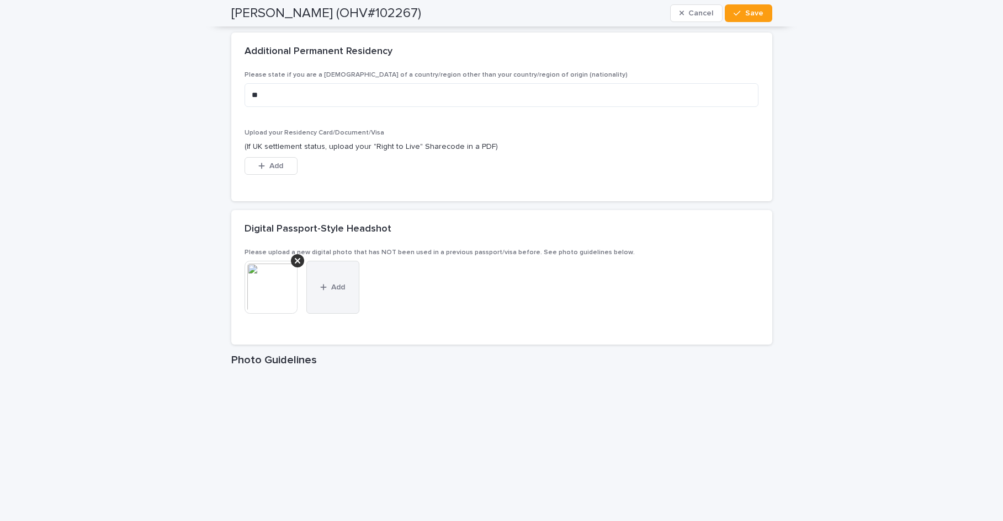
click at [336, 304] on button "Add" at bounding box center [332, 287] width 53 height 53
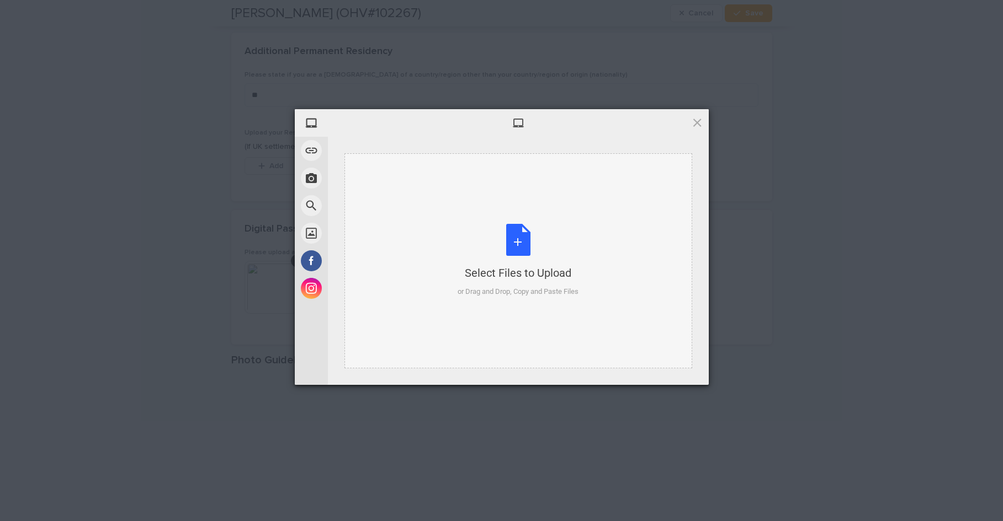
click at [525, 243] on div "Select Files to Upload or Drag and Drop, Copy and Paste Files" at bounding box center [517, 260] width 121 height 73
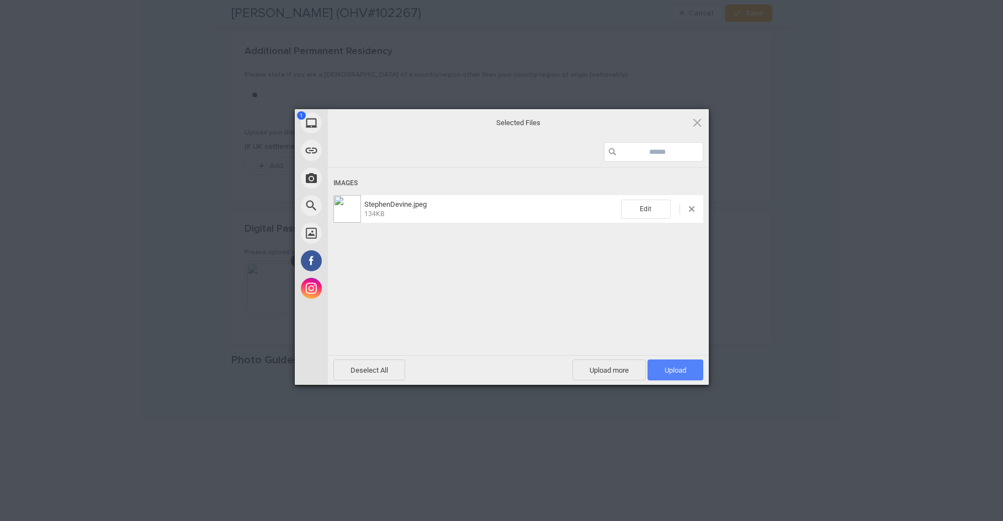
click at [684, 372] on span "Upload 1" at bounding box center [675, 370] width 22 height 8
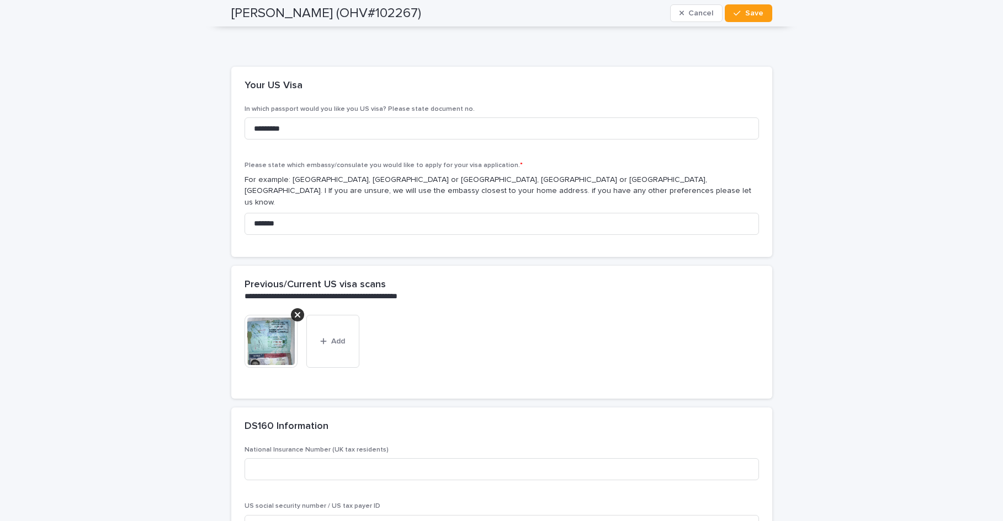
scroll to position [2276, 0]
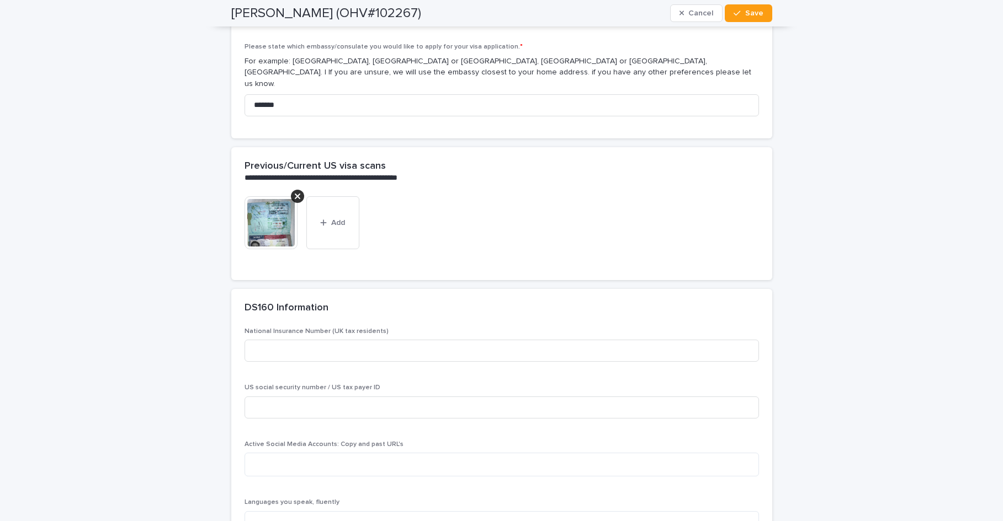
click at [274, 226] on img at bounding box center [270, 222] width 53 height 53
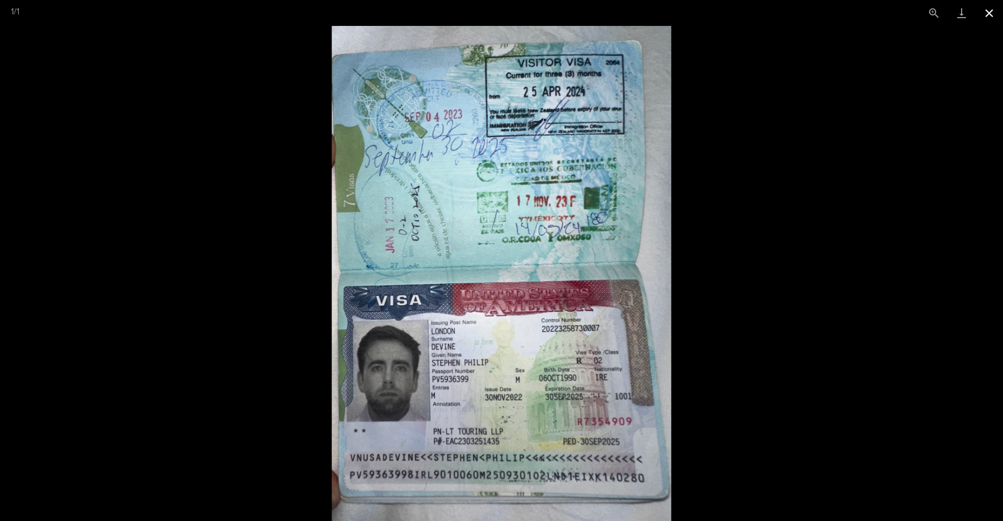
click at [987, 14] on button "Close gallery" at bounding box center [989, 13] width 28 height 26
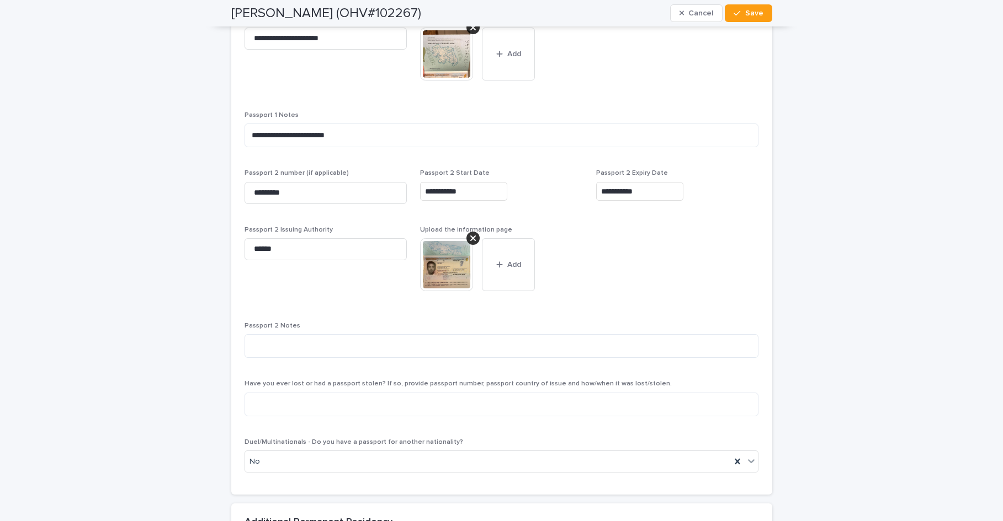
scroll to position [957, 0]
